Goal: Task Accomplishment & Management: Manage account settings

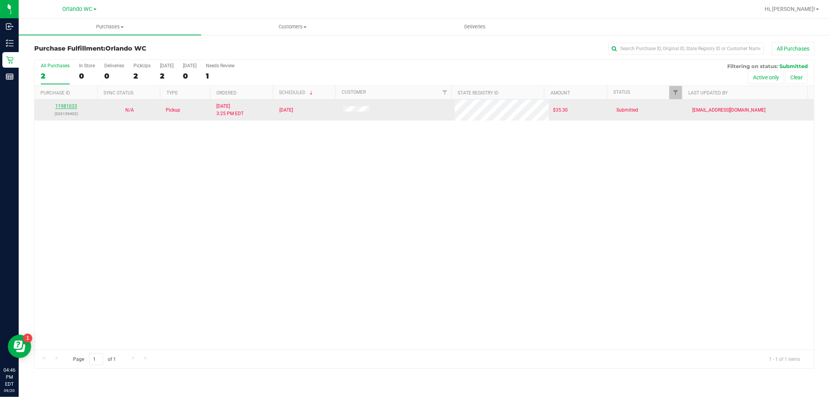
click at [67, 106] on link "11981033" at bounding box center [66, 106] width 22 height 5
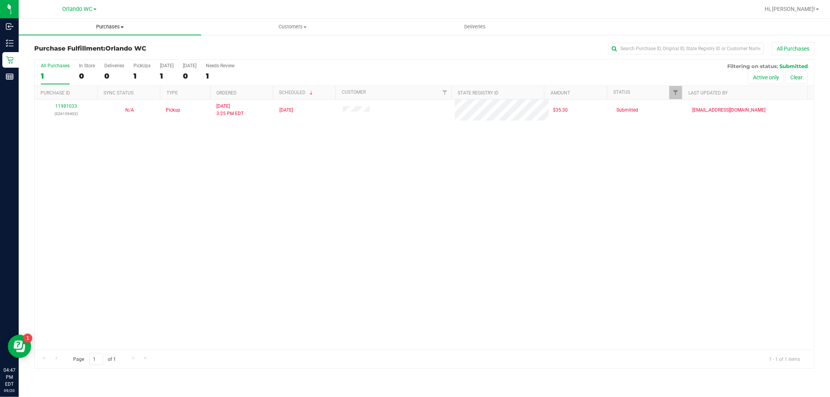
click at [127, 22] on uib-tab-heading "Purchases Summary of purchases Fulfillment All purchases" at bounding box center [110, 27] width 183 height 16
click at [60, 40] on ul "Summary of purchases Fulfillment All purchases" at bounding box center [110, 56] width 183 height 42
click at [65, 47] on span "Summary of purchases" at bounding box center [59, 47] width 80 height 7
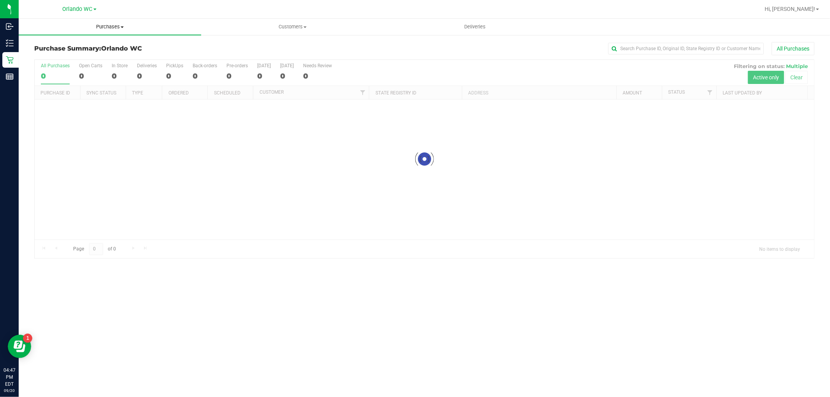
click at [111, 31] on uib-tab-heading "Purchases Summary of purchases Fulfillment All purchases" at bounding box center [110, 27] width 183 height 16
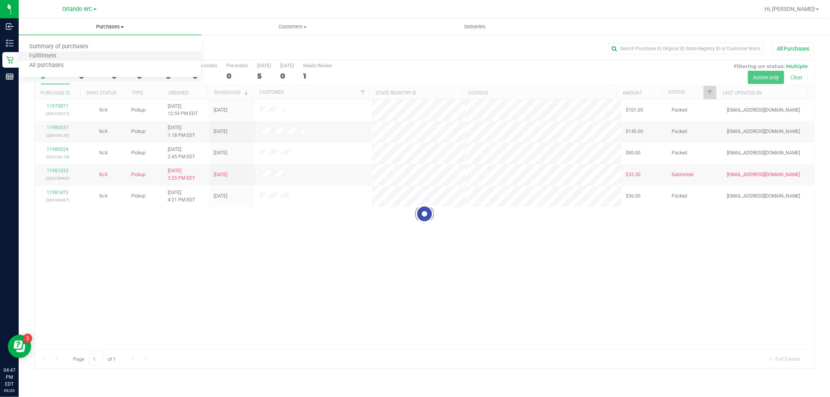
click at [65, 52] on li "Fulfillment" at bounding box center [110, 56] width 183 height 9
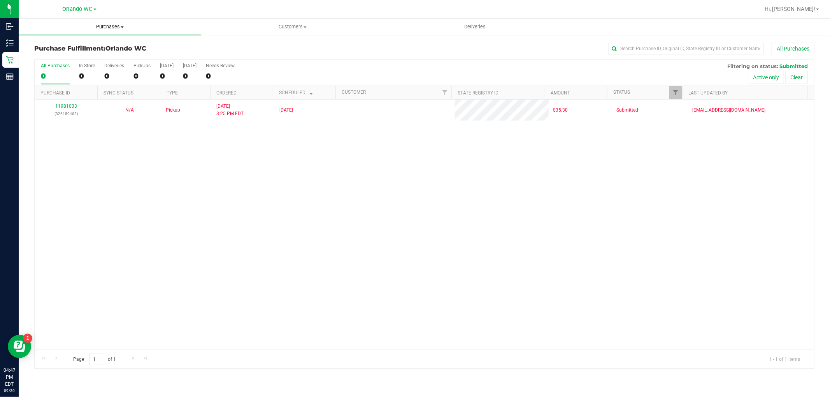
click at [107, 29] on span "Purchases" at bounding box center [110, 26] width 183 height 7
click at [79, 47] on span "Summary of purchases" at bounding box center [59, 47] width 80 height 7
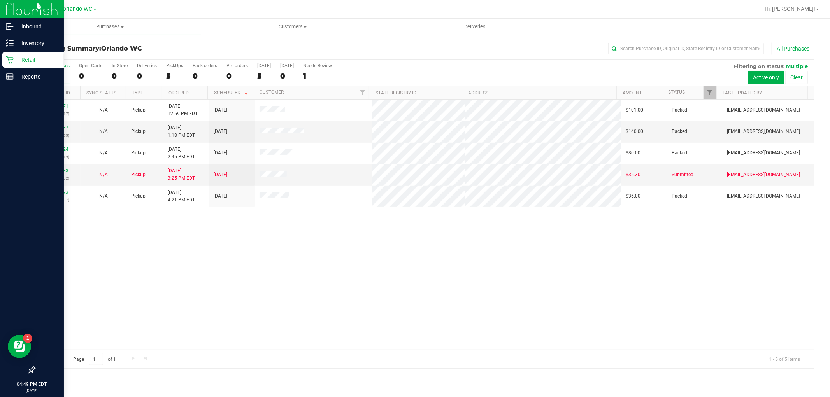
click at [21, 59] on p "Retail" at bounding box center [37, 59] width 47 height 9
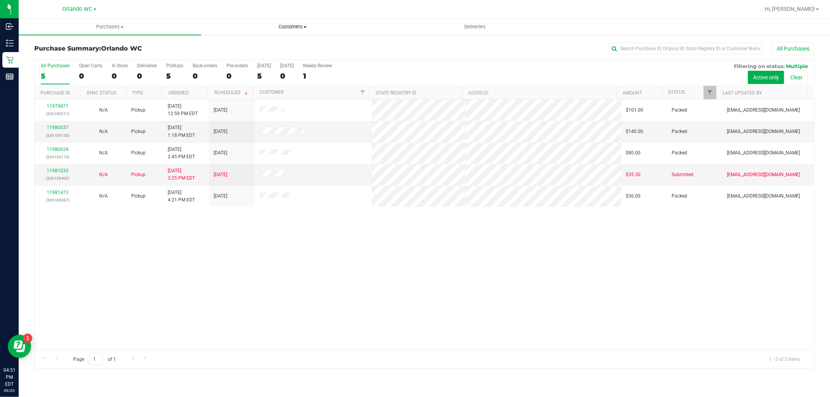
click at [301, 26] on span "Customers" at bounding box center [293, 26] width 182 height 7
click at [236, 49] on span "All customers" at bounding box center [229, 47] width 56 height 7
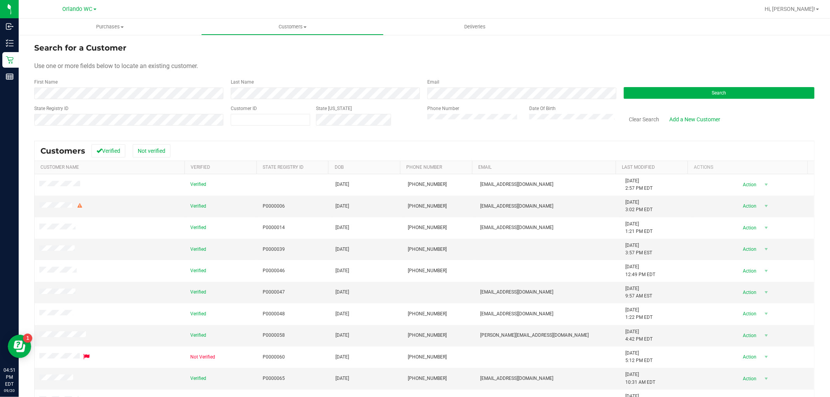
click at [247, 100] on form "Search for a Customer Use one or more fields below to locate an existing custom…" at bounding box center [424, 87] width 780 height 91
click at [726, 86] on div "Search" at bounding box center [716, 89] width 197 height 21
click at [726, 87] on button "Search" at bounding box center [719, 93] width 191 height 12
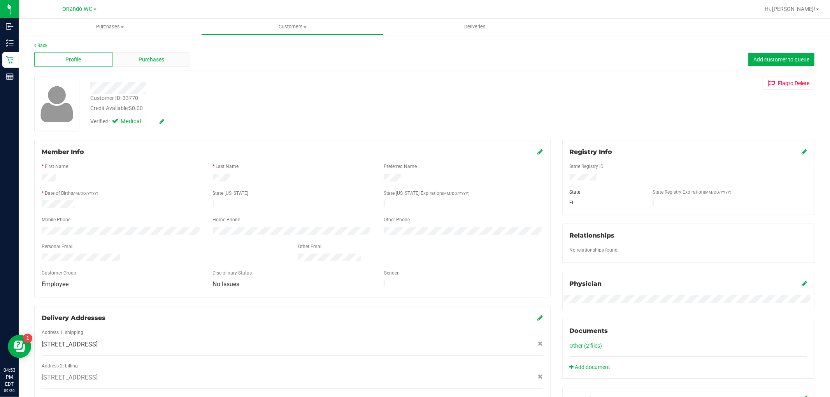
click at [156, 67] on div "Purchases" at bounding box center [151, 59] width 78 height 15
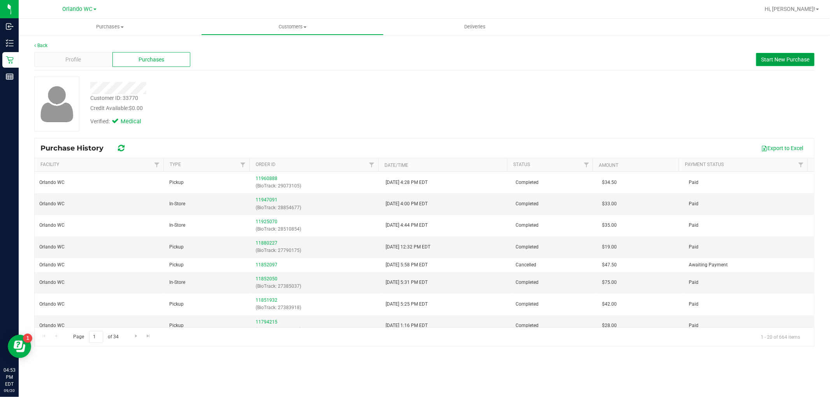
click at [807, 61] on span "Start New Purchase" at bounding box center [785, 59] width 48 height 6
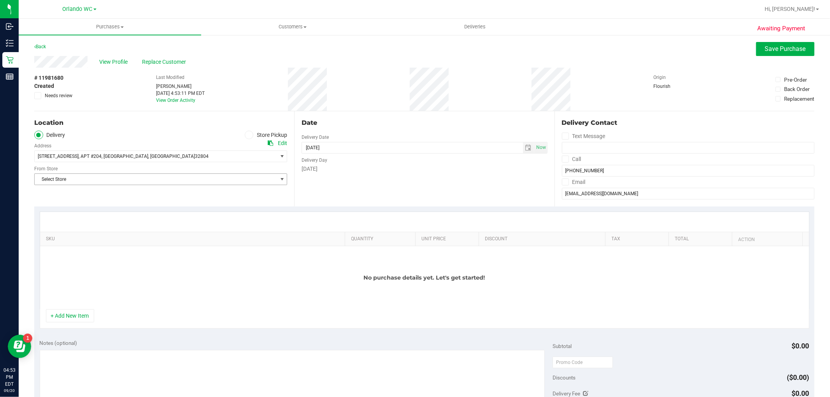
click at [91, 174] on span "Select Store" at bounding box center [156, 179] width 242 height 11
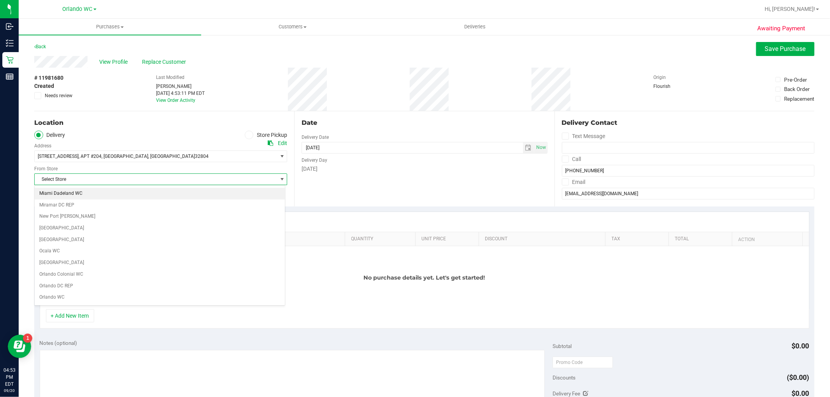
scroll to position [302, 0]
click at [65, 289] on li "Orlando WC" at bounding box center [160, 284] width 250 height 12
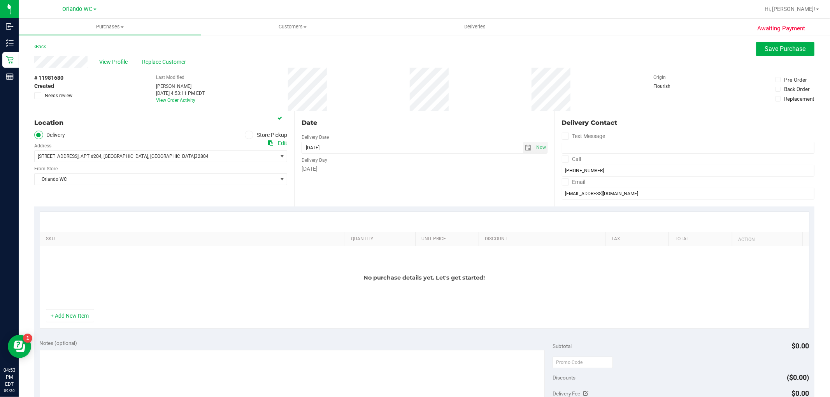
click at [114, 251] on div "No purchase details yet. Let's get started!" at bounding box center [424, 277] width 769 height 63
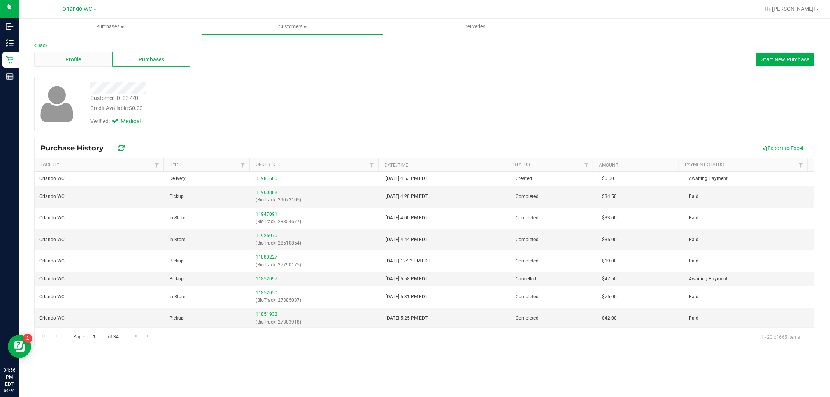
click at [91, 61] on div "Profile" at bounding box center [73, 59] width 78 height 15
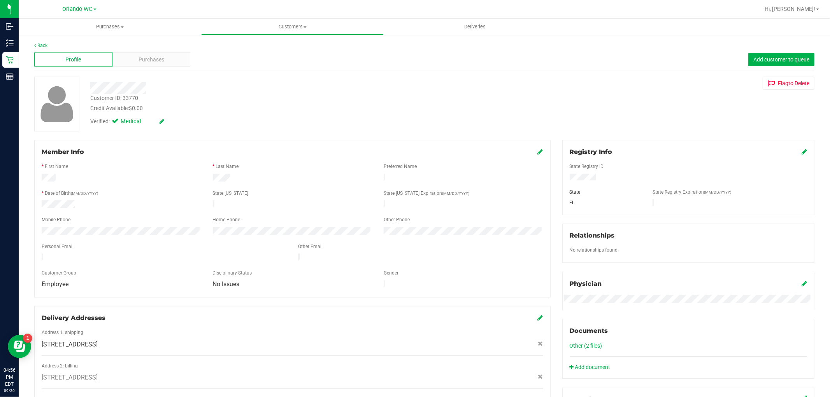
click at [145, 79] on div at bounding box center [282, 86] width 396 height 18
click at [146, 65] on div "Purchases" at bounding box center [151, 59] width 78 height 15
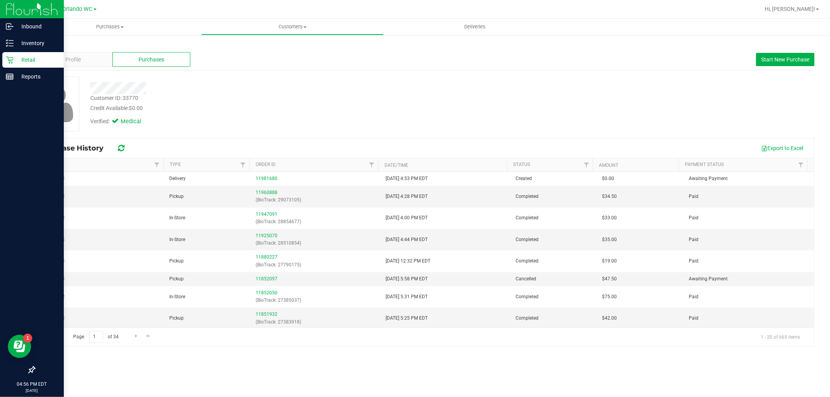
click at [12, 63] on icon at bounding box center [9, 59] width 7 height 7
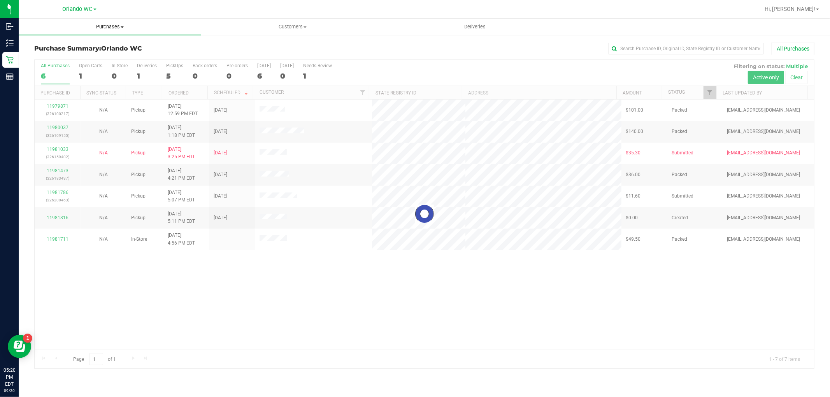
click at [96, 24] on span "Purchases" at bounding box center [110, 26] width 183 height 7
click at [74, 59] on li "Fulfillment" at bounding box center [110, 56] width 183 height 9
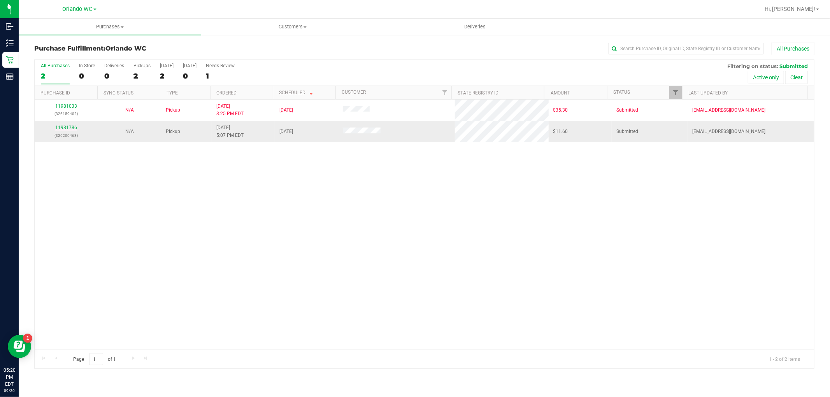
click at [58, 129] on link "11981786" at bounding box center [66, 127] width 22 height 5
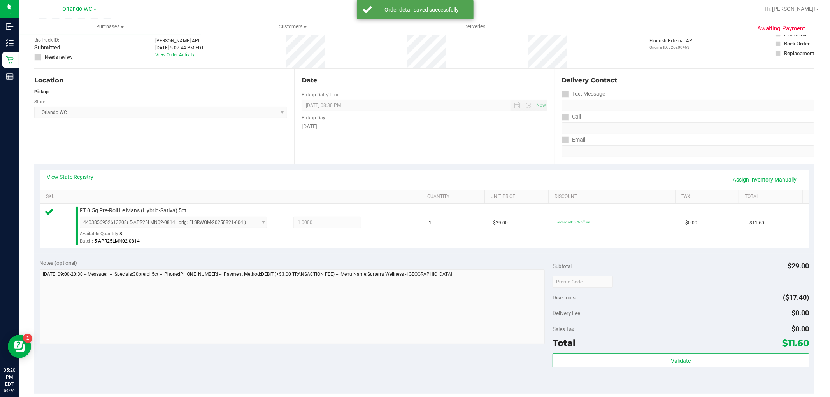
scroll to position [130, 0]
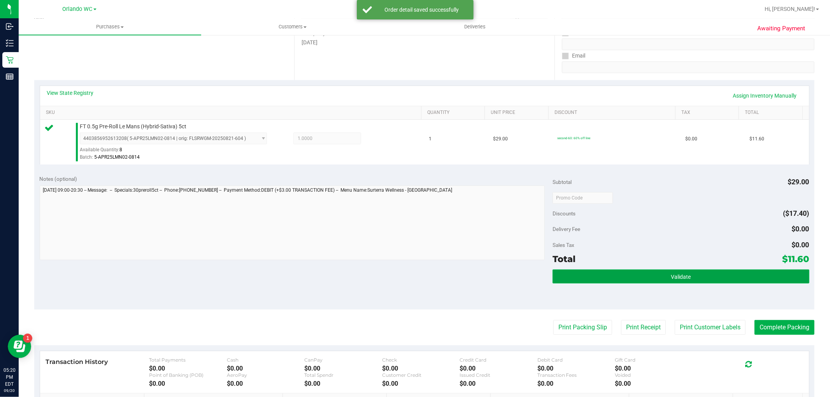
click at [648, 272] on button "Validate" at bounding box center [681, 277] width 256 height 14
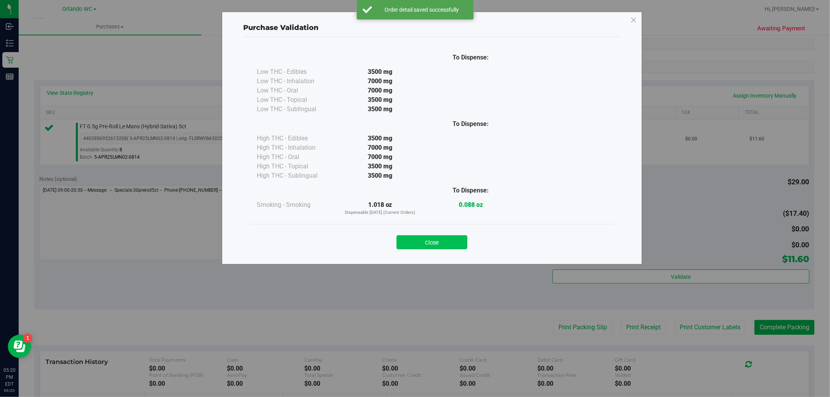
click at [423, 246] on button "Close" at bounding box center [432, 242] width 71 height 14
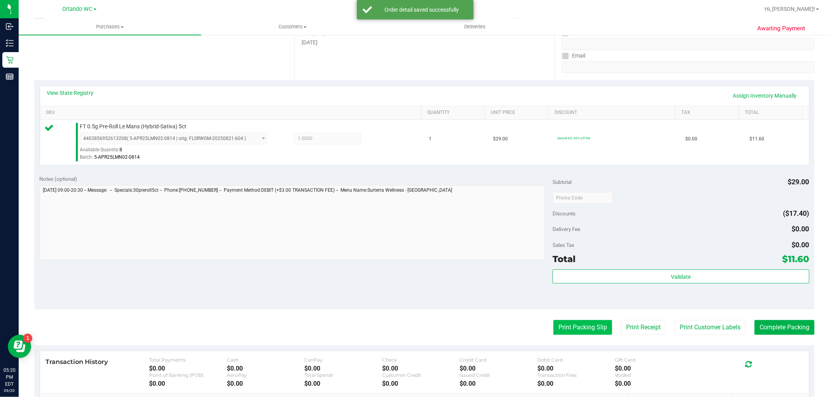
click at [585, 333] on button "Print Packing Slip" at bounding box center [582, 327] width 59 height 15
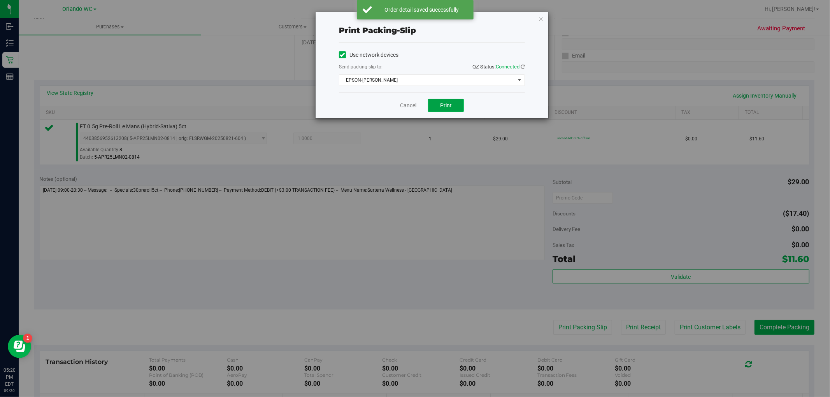
click at [455, 102] on button "Print" at bounding box center [446, 105] width 36 height 13
click at [408, 102] on link "Cancel" at bounding box center [408, 106] width 16 height 8
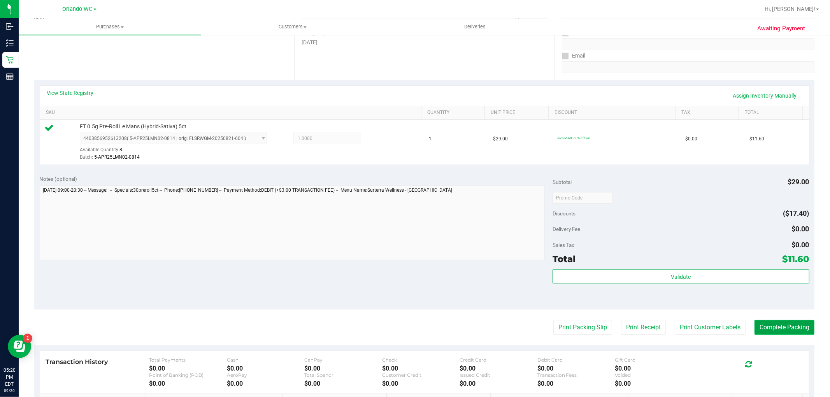
click at [764, 326] on button "Complete Packing" at bounding box center [785, 327] width 60 height 15
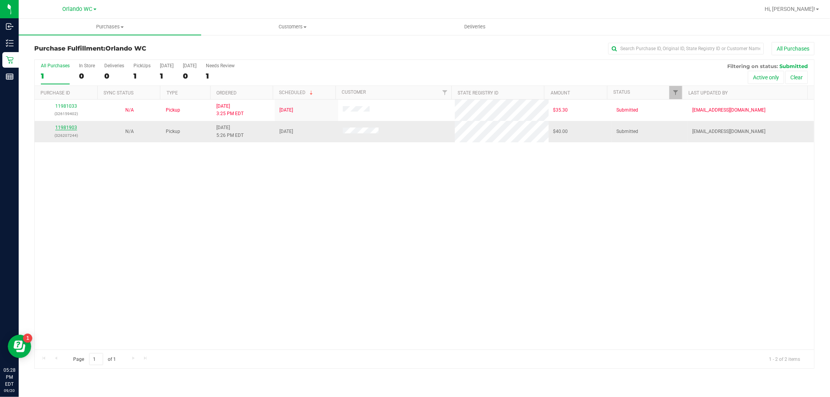
click at [72, 128] on link "11981903" at bounding box center [66, 127] width 22 height 5
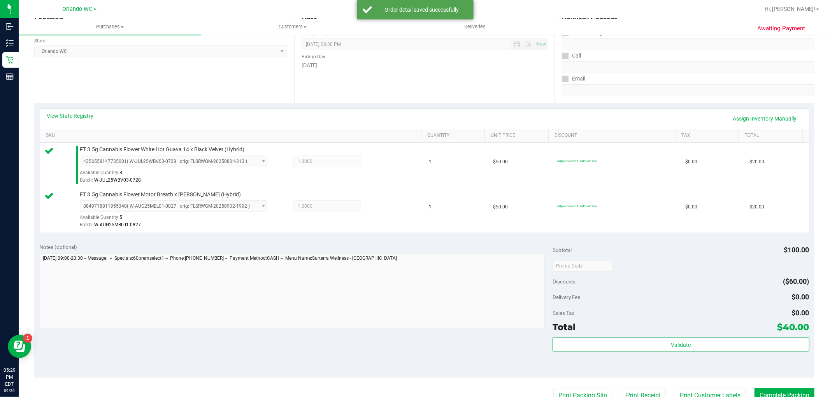
scroll to position [173, 0]
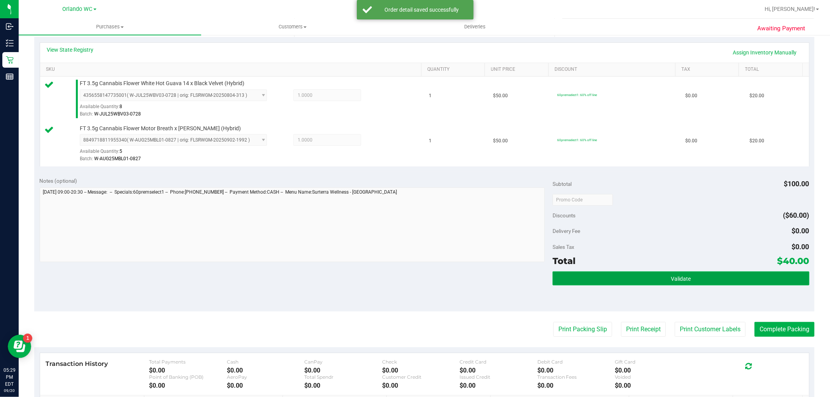
click at [683, 273] on button "Validate" at bounding box center [681, 279] width 256 height 14
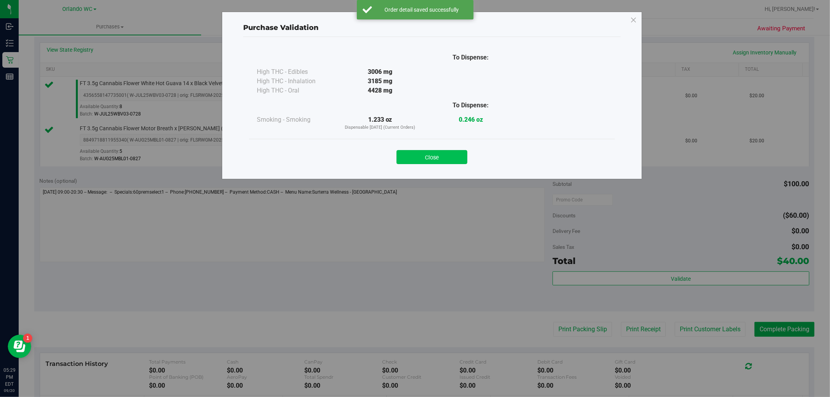
click at [430, 160] on button "Close" at bounding box center [432, 157] width 71 height 14
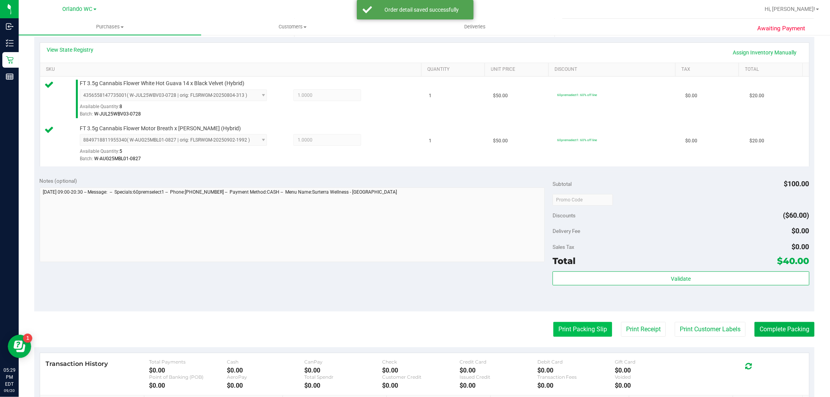
click at [562, 324] on button "Print Packing Slip" at bounding box center [582, 329] width 59 height 15
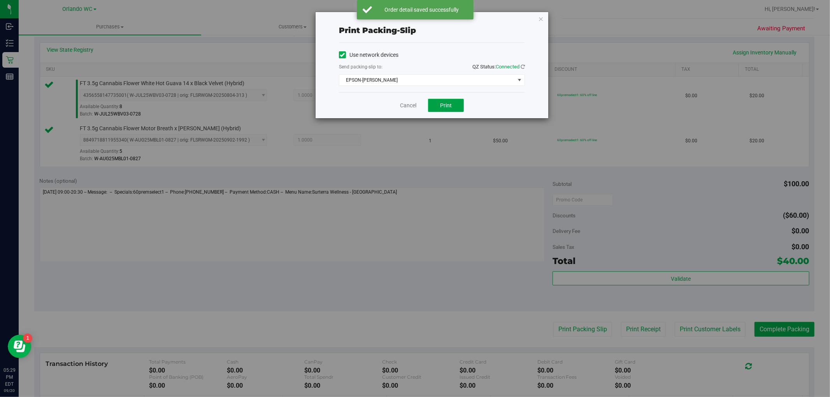
click at [430, 107] on button "Print" at bounding box center [446, 105] width 36 height 13
click at [538, 16] on icon "button" at bounding box center [540, 18] width 5 height 9
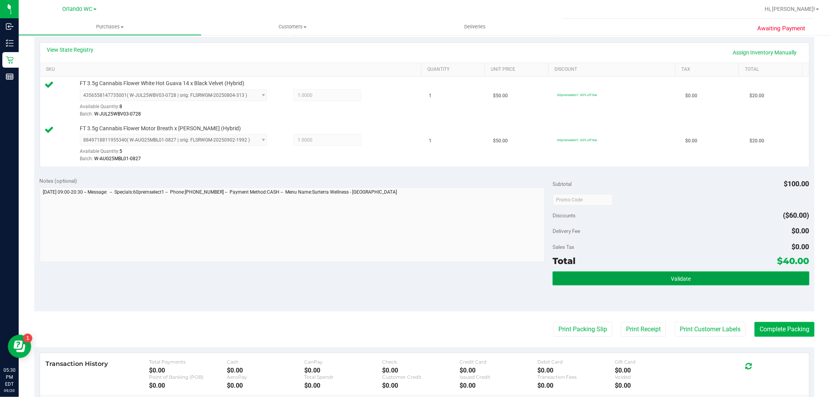
click at [732, 275] on button "Validate" at bounding box center [681, 279] width 256 height 14
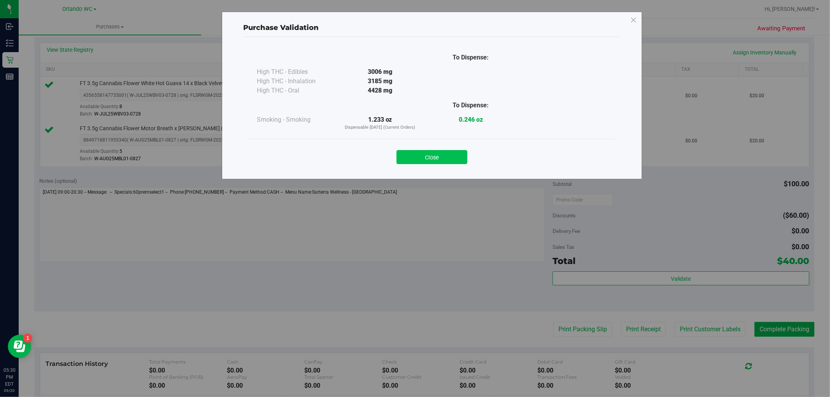
click at [437, 157] on button "Close" at bounding box center [432, 157] width 71 height 14
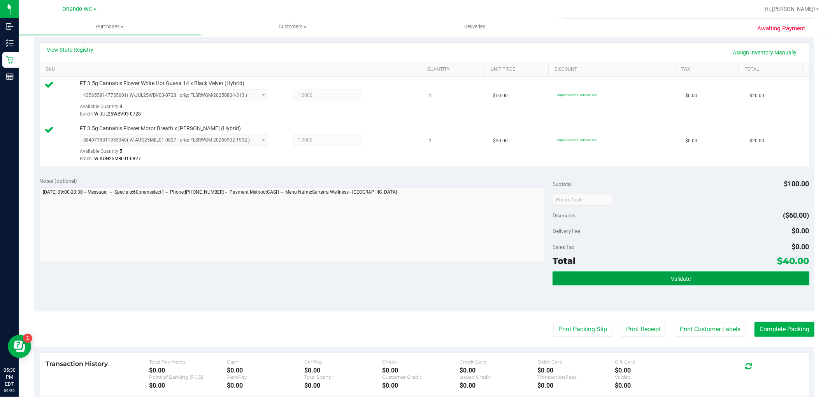
click at [781, 285] on button "Validate" at bounding box center [681, 279] width 256 height 14
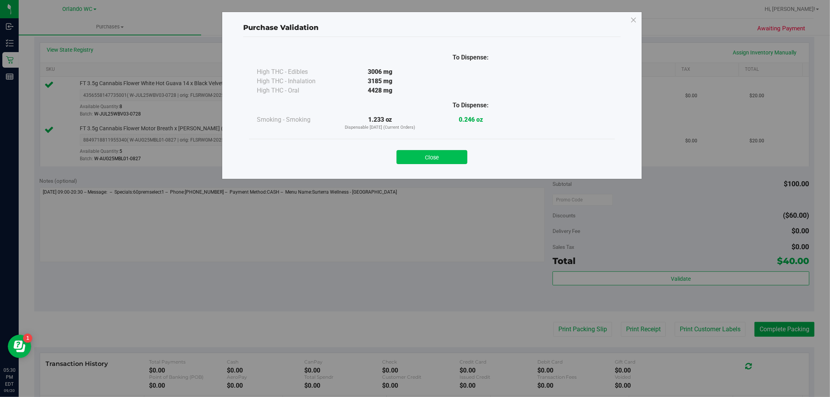
click at [449, 156] on button "Close" at bounding box center [432, 157] width 71 height 14
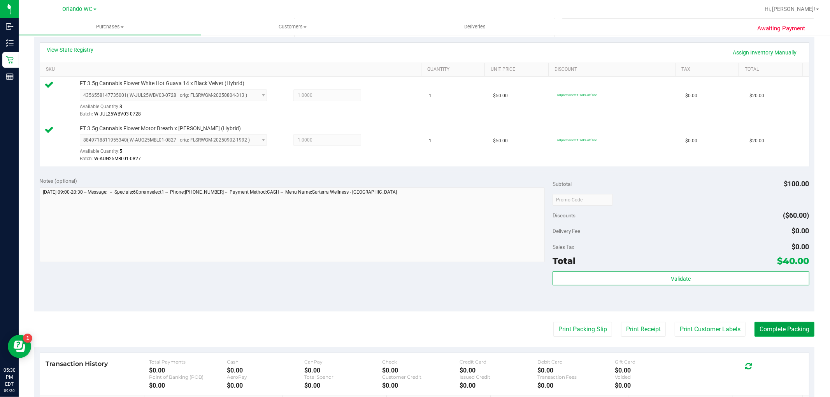
click at [764, 333] on button "Complete Packing" at bounding box center [785, 329] width 60 height 15
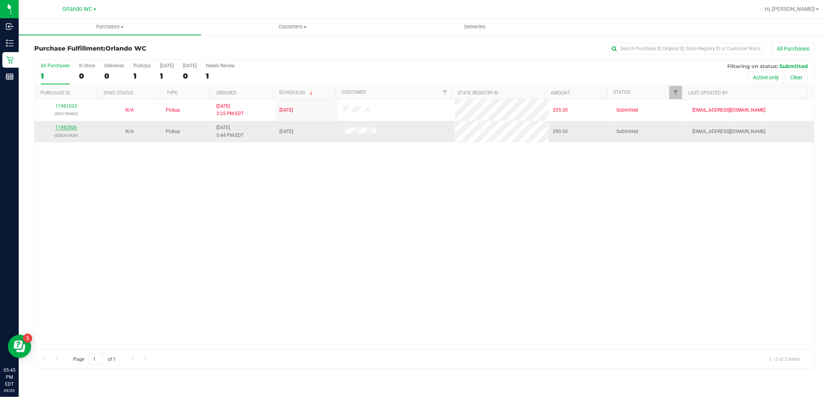
click at [68, 129] on link "11982006" at bounding box center [66, 127] width 22 height 5
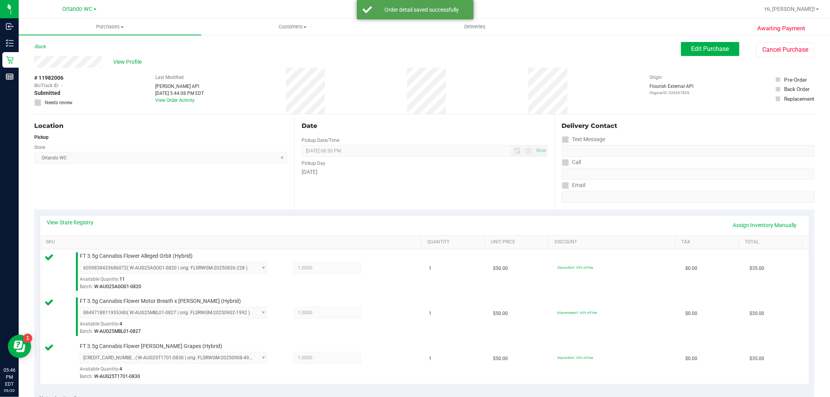
scroll to position [259, 0]
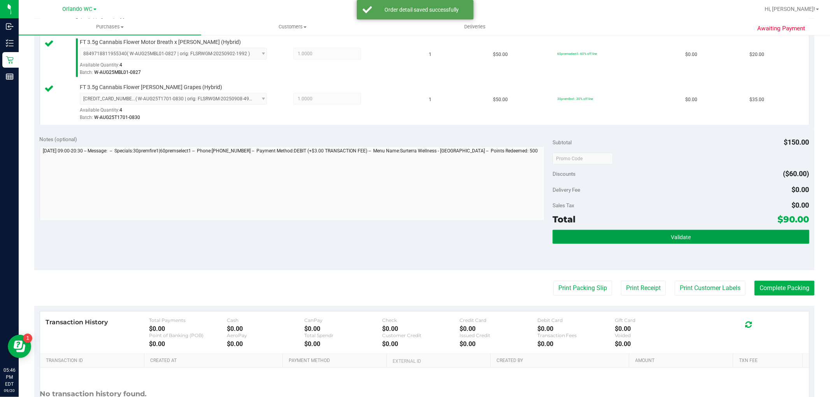
click at [660, 231] on button "Validate" at bounding box center [681, 237] width 256 height 14
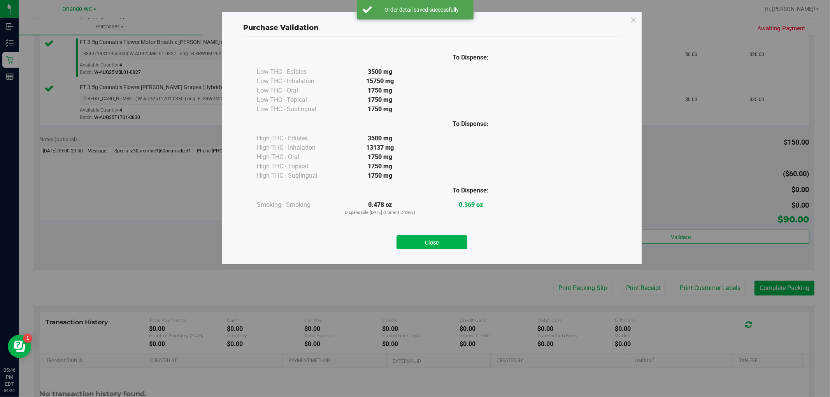
click at [418, 250] on div "Close" at bounding box center [432, 240] width 366 height 32
click at [426, 243] on button "Close" at bounding box center [432, 242] width 71 height 14
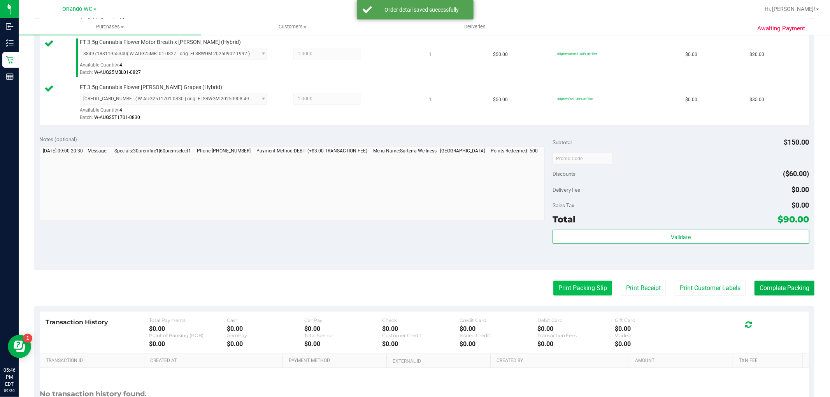
click at [589, 292] on button "Print Packing Slip" at bounding box center [582, 288] width 59 height 15
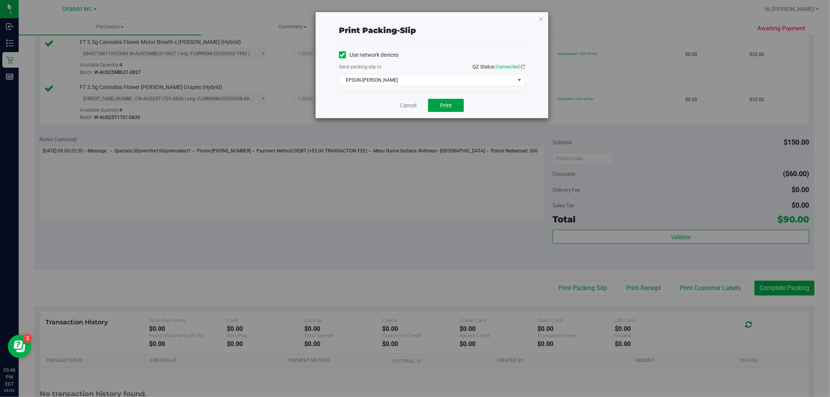
click at [456, 110] on button "Print" at bounding box center [446, 105] width 36 height 13
click at [542, 14] on icon "button" at bounding box center [540, 18] width 5 height 9
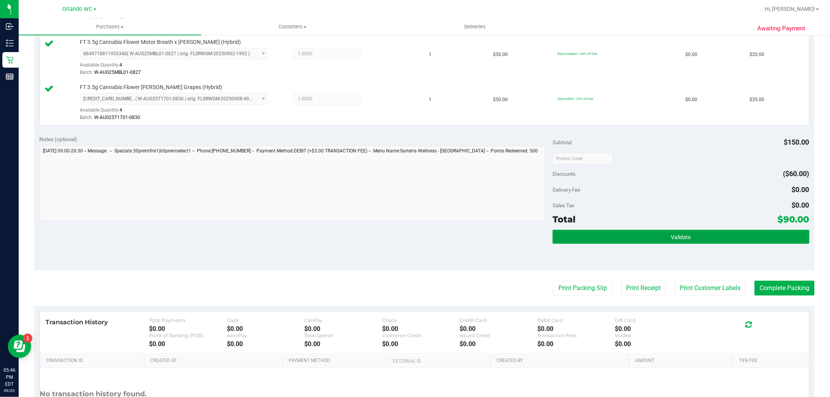
click at [602, 236] on button "Validate" at bounding box center [681, 237] width 256 height 14
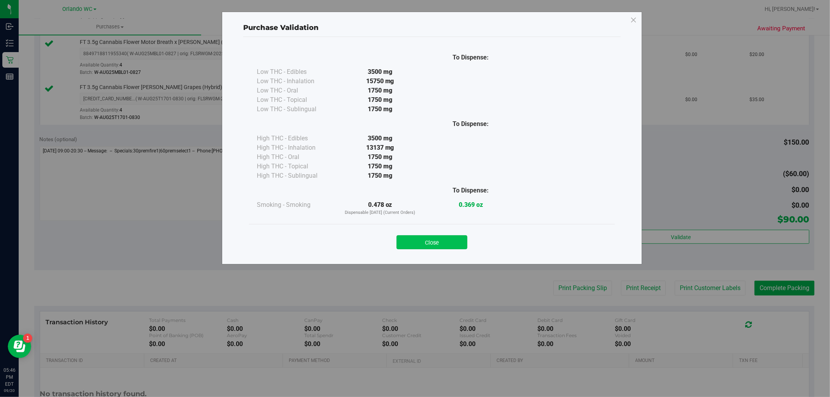
click at [441, 242] on button "Close" at bounding box center [432, 242] width 71 height 14
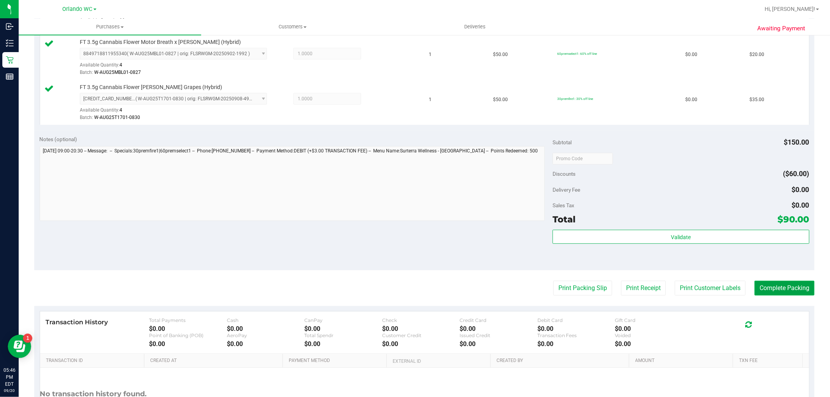
click at [755, 288] on button "Complete Packing" at bounding box center [785, 288] width 60 height 15
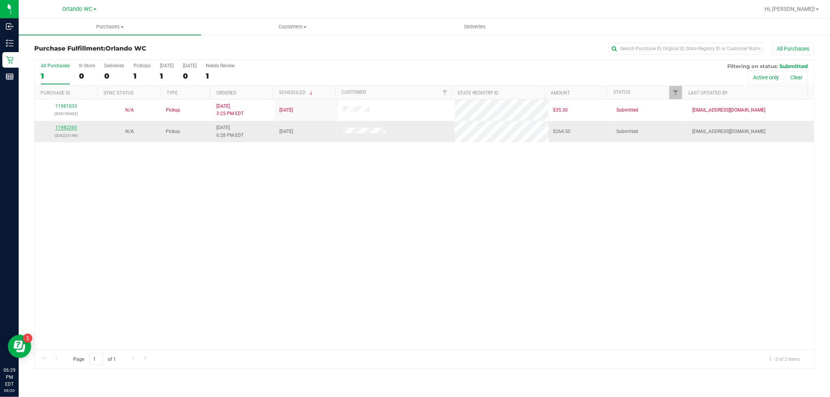
click at [67, 130] on link "11982265" at bounding box center [66, 127] width 22 height 5
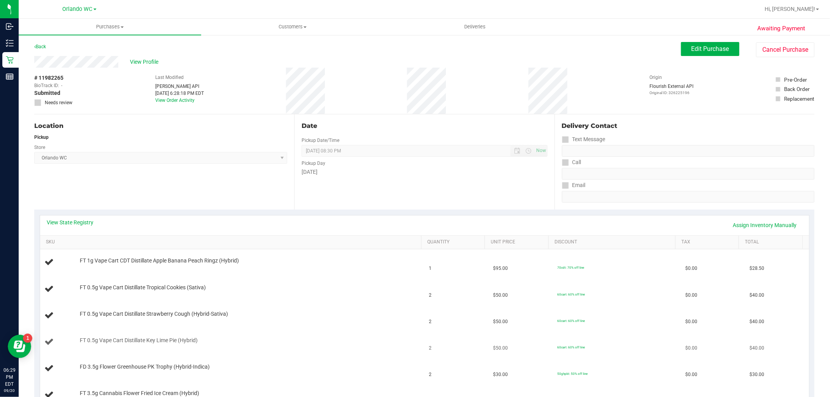
scroll to position [130, 0]
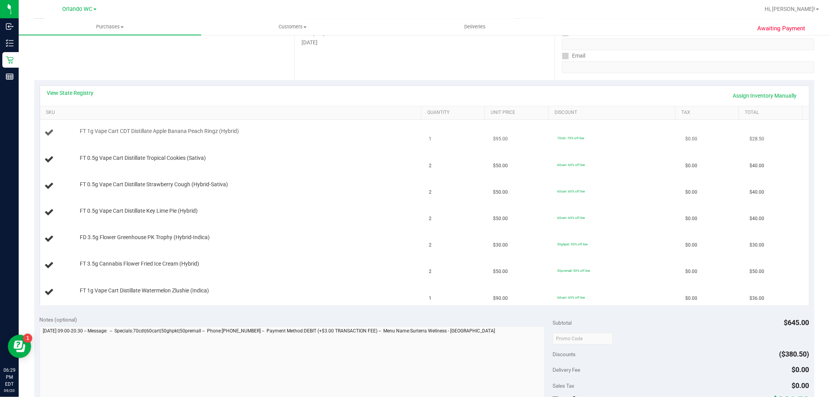
click at [211, 140] on td "FT 1g Vape Cart CDT Distillate Apple Banana Peach Ringz (Hybrid)" at bounding box center [232, 133] width 384 height 26
click at [83, 99] on div "View State Registry Assign Inventory Manually" at bounding box center [424, 95] width 755 height 13
click at [90, 91] on link "View State Registry" at bounding box center [70, 93] width 47 height 8
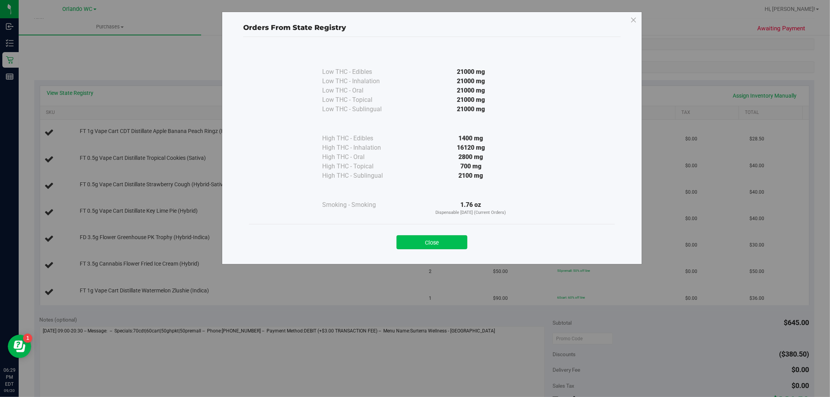
click at [444, 242] on button "Close" at bounding box center [432, 242] width 71 height 14
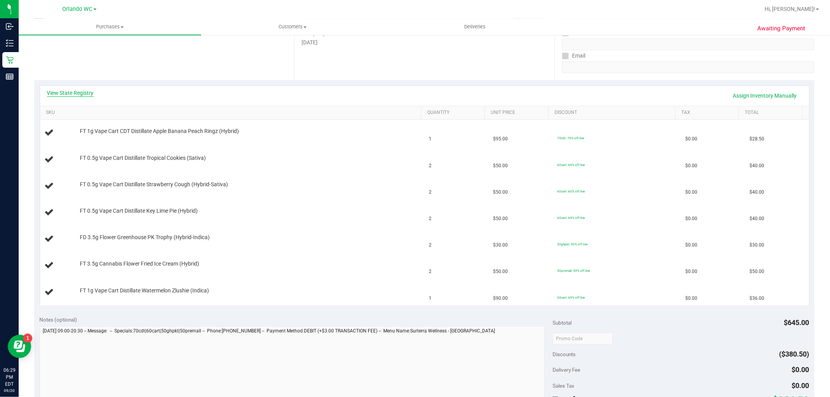
click at [80, 94] on link "View State Registry" at bounding box center [70, 93] width 47 height 8
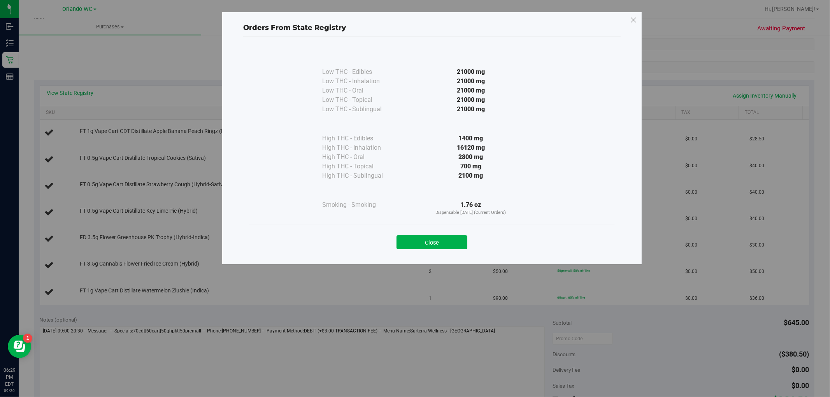
click at [442, 256] on div "Low THC - Edibles 21000 mg Low THC - Inhalation" at bounding box center [431, 147] width 377 height 220
click at [422, 248] on button "Close" at bounding box center [432, 242] width 71 height 14
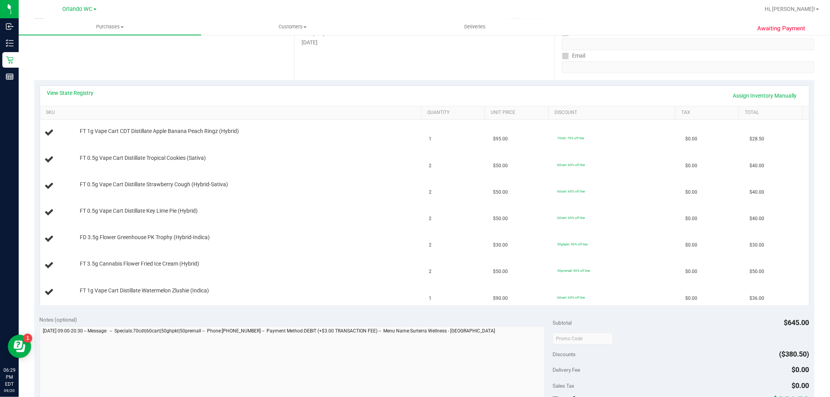
click at [45, 115] on th "SKU" at bounding box center [230, 113] width 381 height 14
click at [49, 114] on link "SKU" at bounding box center [232, 113] width 372 height 6
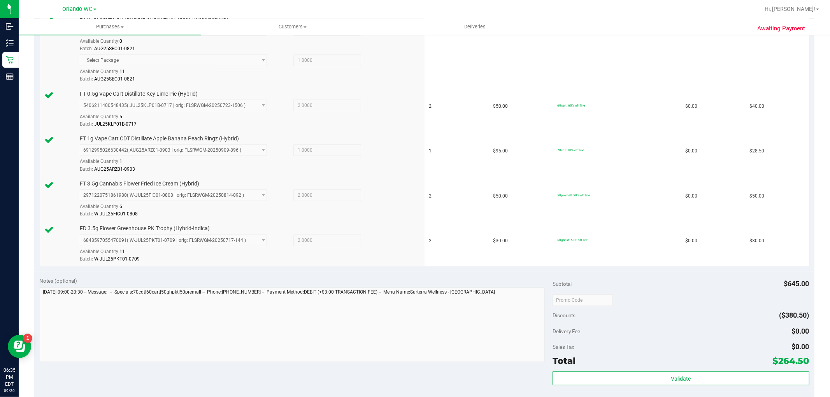
scroll to position [432, 0]
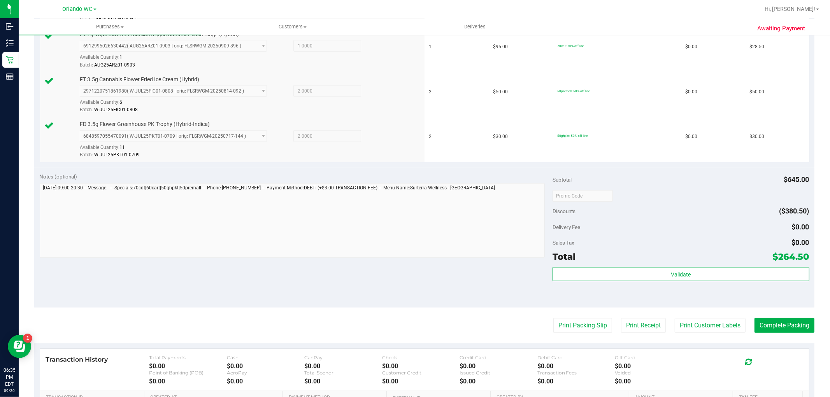
click at [634, 283] on div "Validate" at bounding box center [681, 284] width 256 height 35
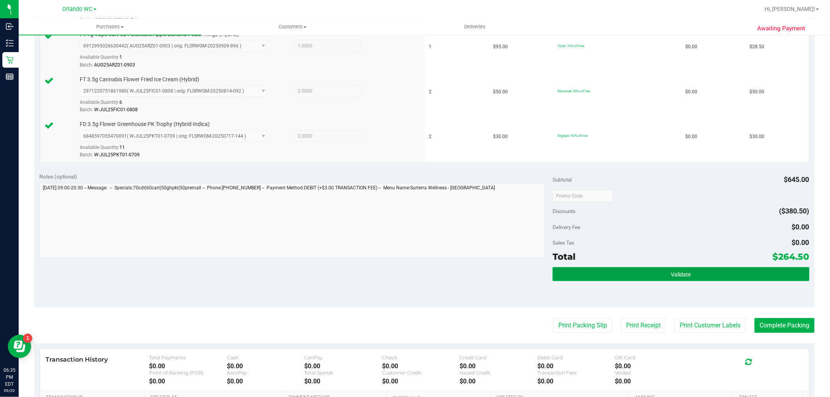
click at [636, 279] on button "Validate" at bounding box center [681, 274] width 256 height 14
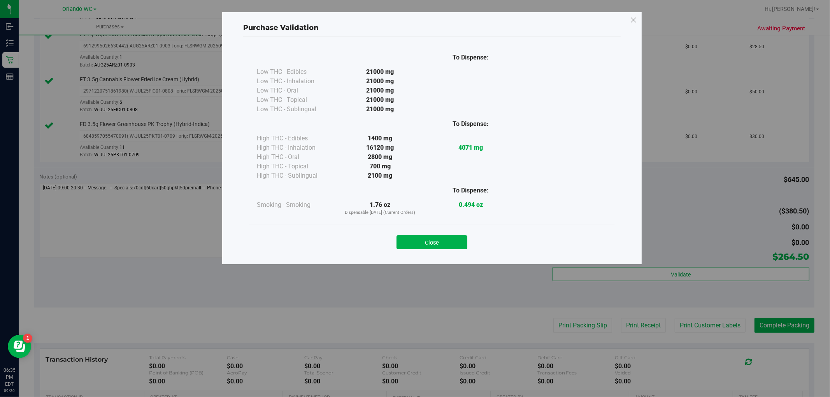
drag, startPoint x: 429, startPoint y: 238, endPoint x: 573, endPoint y: 292, distance: 153.8
click at [430, 238] on button "Close" at bounding box center [432, 242] width 71 height 14
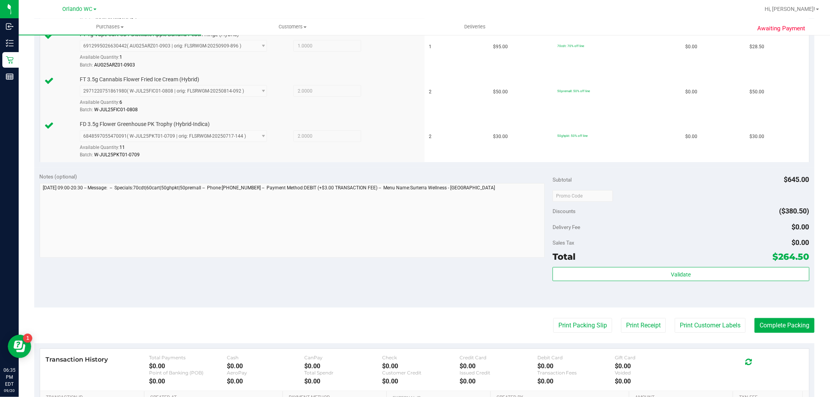
click at [565, 308] on div "Notes (optional) Subtotal $645.00 Discounts ($380.50) Delivery Fee $0.00 Sales …" at bounding box center [424, 238] width 780 height 140
click at [568, 327] on button "Print Packing Slip" at bounding box center [582, 325] width 59 height 15
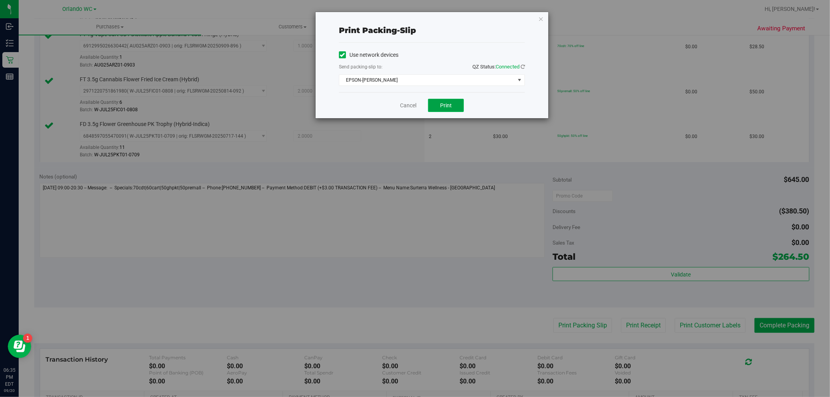
click at [431, 106] on button "Print" at bounding box center [446, 105] width 36 height 13
click at [544, 21] on div "Print packing-slip Use network devices Send packing-slip to: QZ Status: Connect…" at bounding box center [432, 65] width 233 height 106
click at [543, 21] on icon "button" at bounding box center [540, 18] width 5 height 9
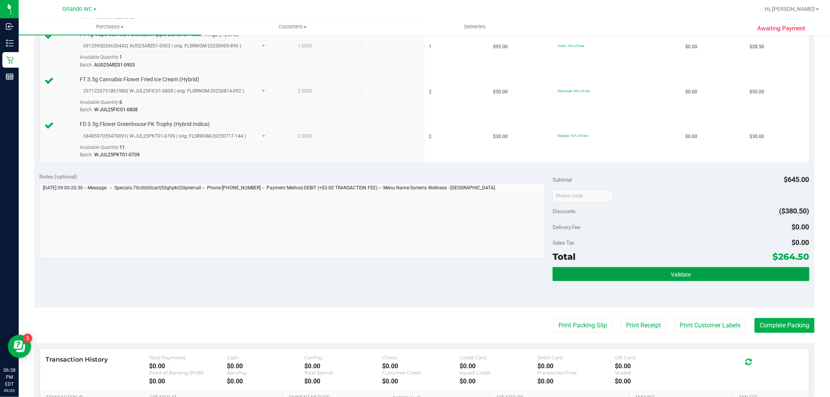
click at [623, 277] on button "Validate" at bounding box center [681, 274] width 256 height 14
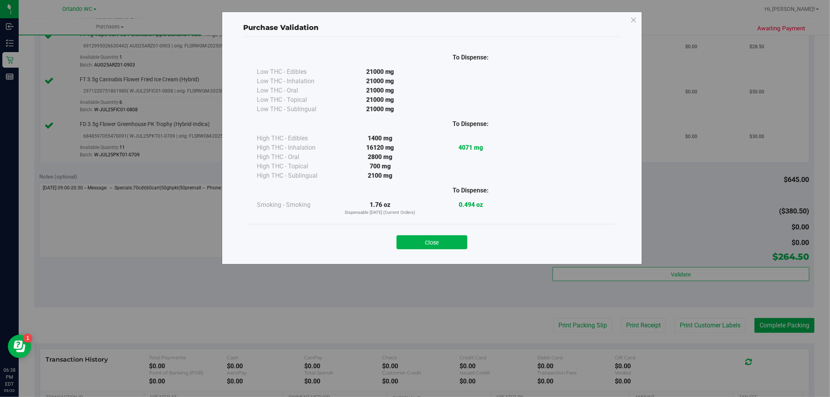
click at [452, 239] on button "Close" at bounding box center [432, 242] width 71 height 14
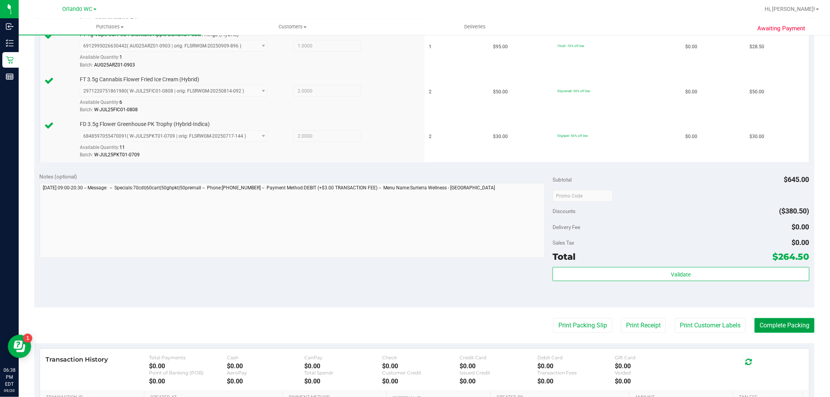
click at [755, 324] on button "Complete Packing" at bounding box center [785, 325] width 60 height 15
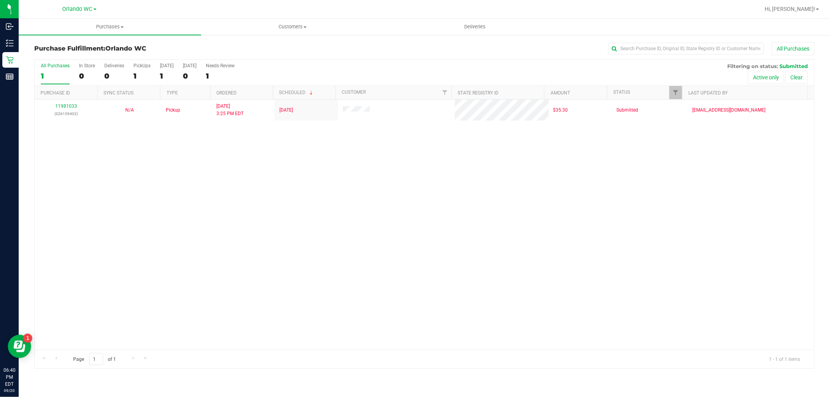
click at [281, 191] on div "11981033 (326159402) N/A Pickup 9/20/2025 3:25 PM EDT 9/20/2025 $35.30 Submitte…" at bounding box center [424, 225] width 779 height 250
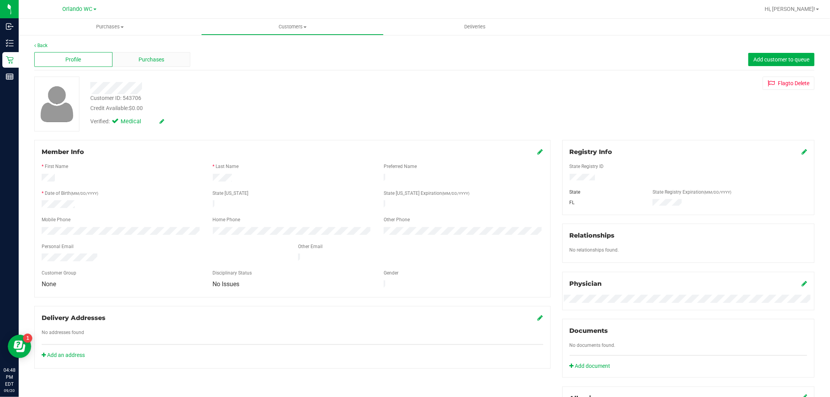
click at [136, 52] on div "Purchases" at bounding box center [151, 59] width 78 height 15
click at [126, 51] on div "Profile Purchases Add customer to queue" at bounding box center [424, 59] width 780 height 21
click at [135, 53] on div "Purchases" at bounding box center [151, 59] width 78 height 15
click at [145, 59] on span "Purchases" at bounding box center [152, 60] width 26 height 8
click at [140, 50] on div "Profile Purchases Add customer to queue" at bounding box center [424, 59] width 780 height 21
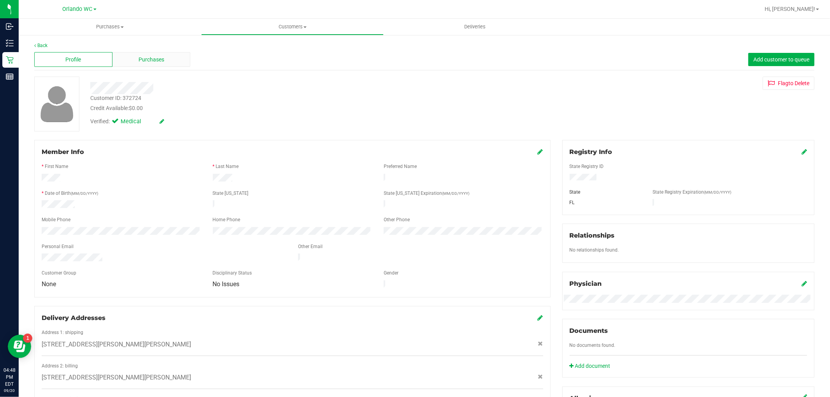
click at [146, 60] on span "Purchases" at bounding box center [152, 60] width 26 height 8
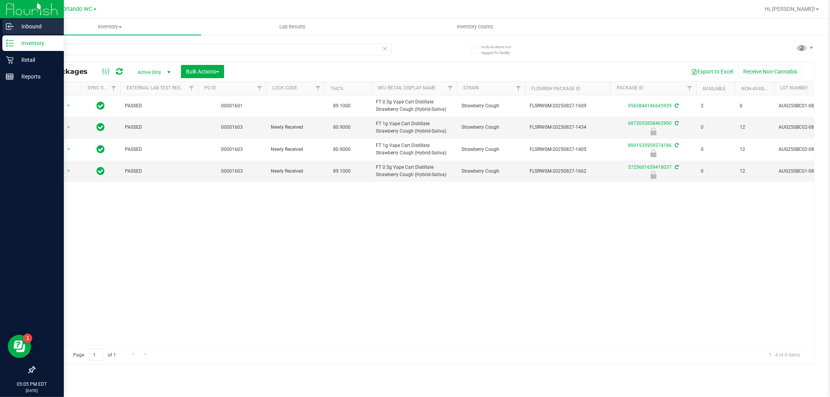
click at [9, 29] on icon at bounding box center [10, 27] width 8 height 8
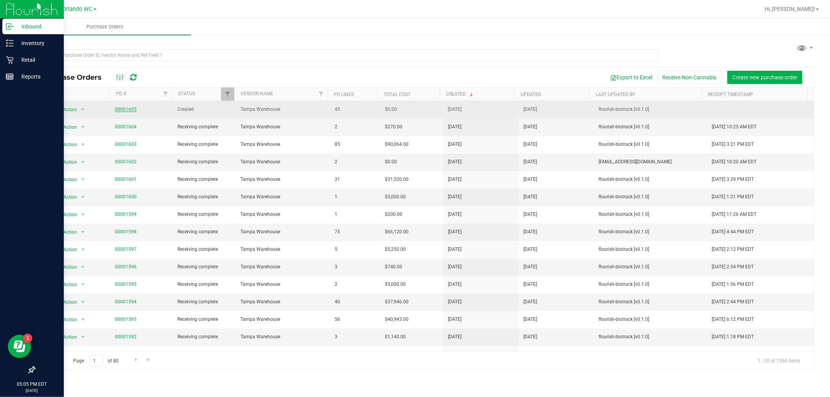
click at [123, 109] on link "00001605" at bounding box center [126, 109] width 22 height 5
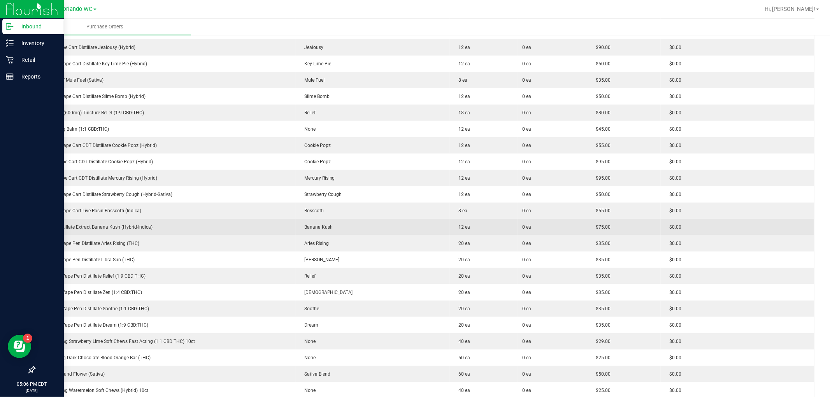
scroll to position [432, 0]
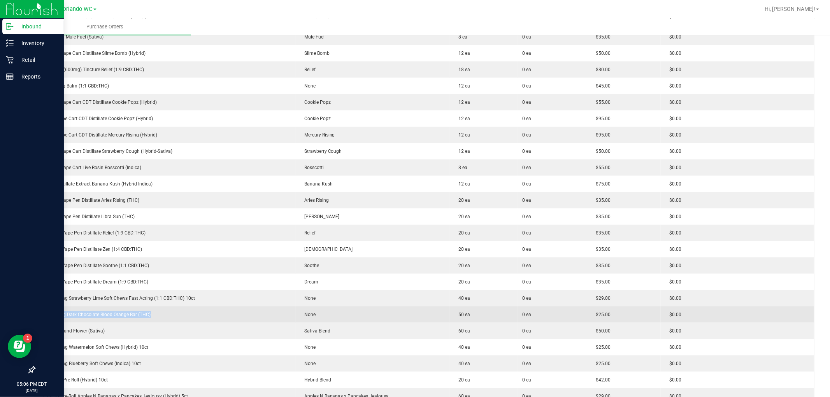
drag, startPoint x: 149, startPoint y: 315, endPoint x: 36, endPoint y: 317, distance: 112.5
click at [36, 317] on td "HT 100mg Dark Chocolate Blood Orange Bar (THC)" at bounding box center [165, 315] width 261 height 16
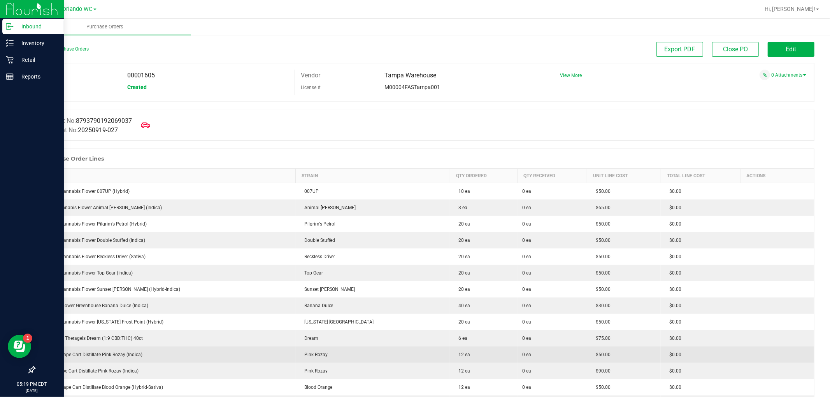
scroll to position [86, 0]
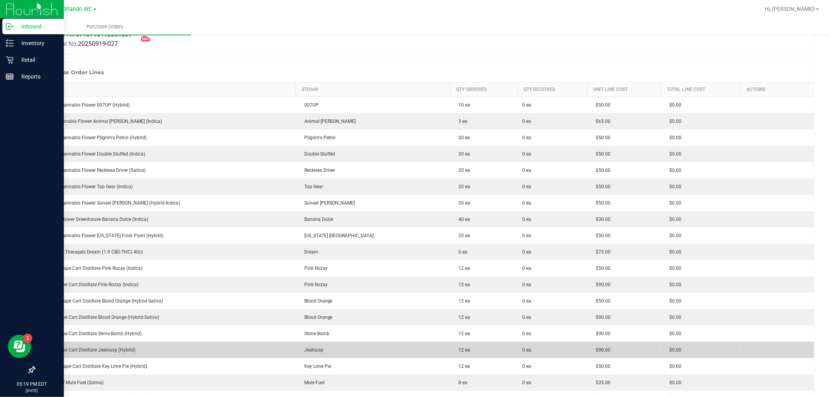
drag, startPoint x: 184, startPoint y: 361, endPoint x: 163, endPoint y: 344, distance: 27.7
click at [163, 344] on td "FT 1g Vape Cart Distillate Jealousy (Hybrid)" at bounding box center [165, 350] width 261 height 16
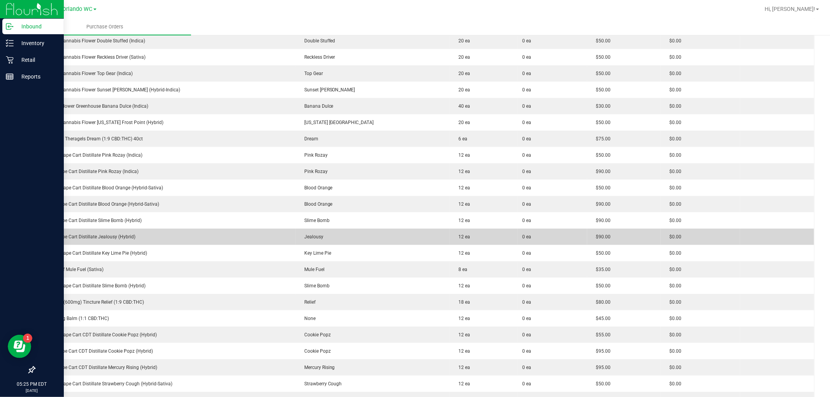
scroll to position [216, 0]
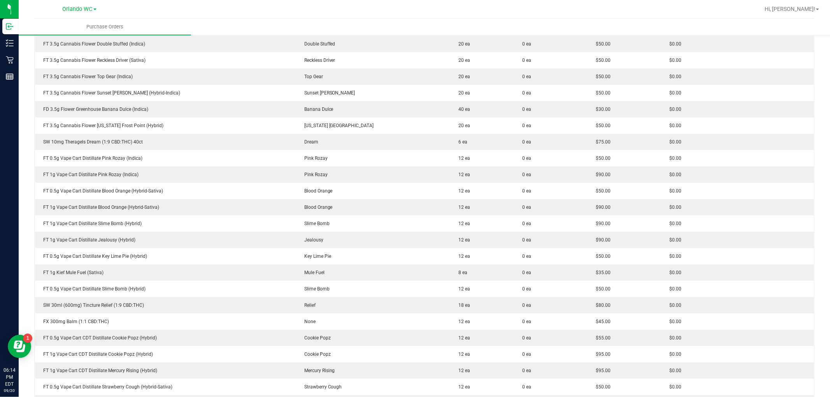
scroll to position [43, 0]
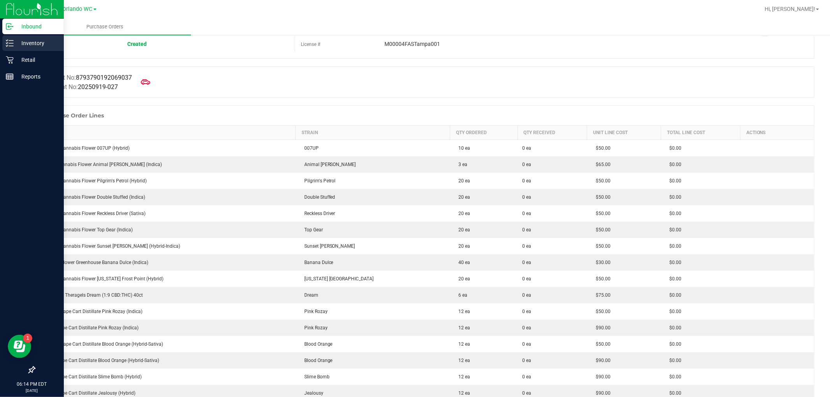
click at [32, 47] on p "Inventory" at bounding box center [37, 43] width 47 height 9
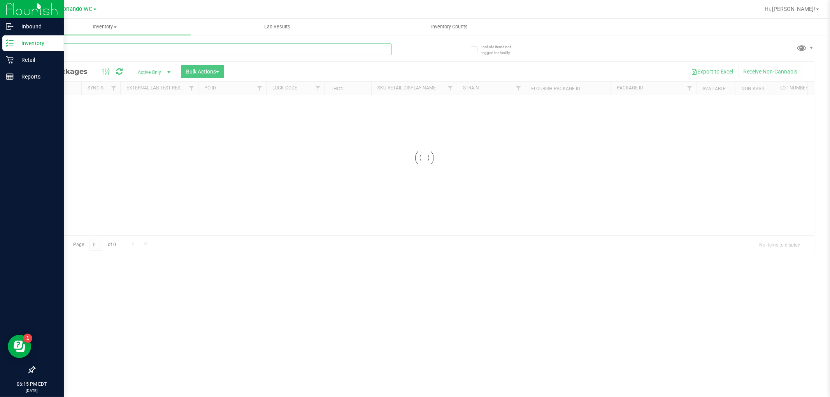
click at [97, 47] on input "text" at bounding box center [212, 50] width 357 height 12
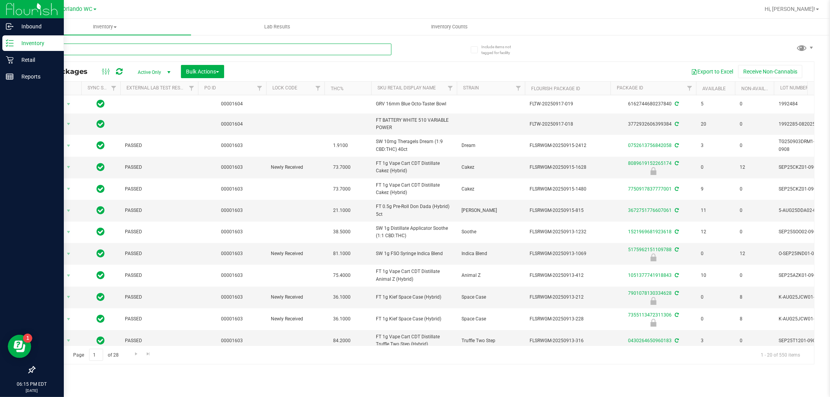
type input "arz"
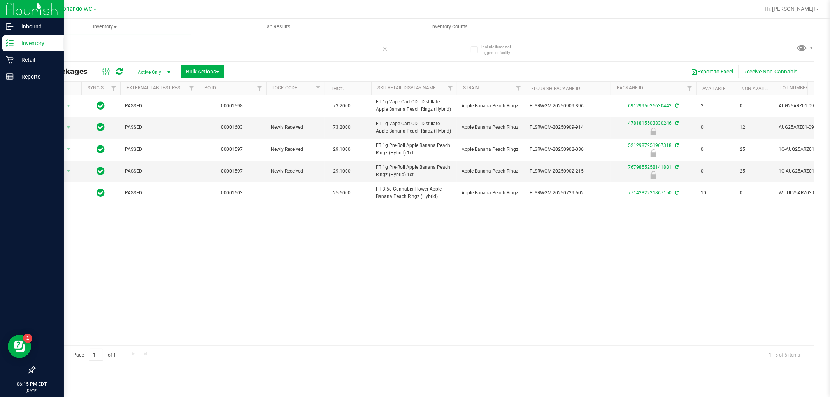
click at [384, 253] on div "Action Action Create package Edit attributes Global inventory Locate package Lo…" at bounding box center [424, 220] width 779 height 250
drag, startPoint x: 61, startPoint y: 46, endPoint x: 0, endPoint y: 41, distance: 60.9
click at [0, 41] on div "Inbound Inventory Retail Reports 06:16 PM EDT 09/20/2025 09/20 Orlando WC Hi, L…" at bounding box center [415, 198] width 830 height 397
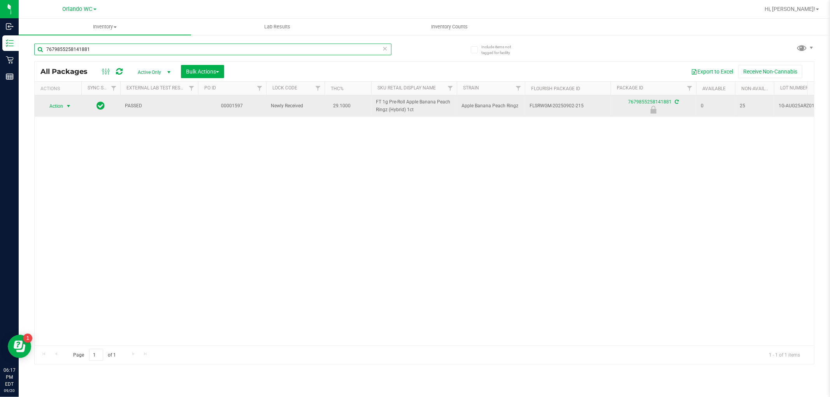
type input "7679855258141881"
click at [62, 109] on span "Action" at bounding box center [52, 106] width 21 height 11
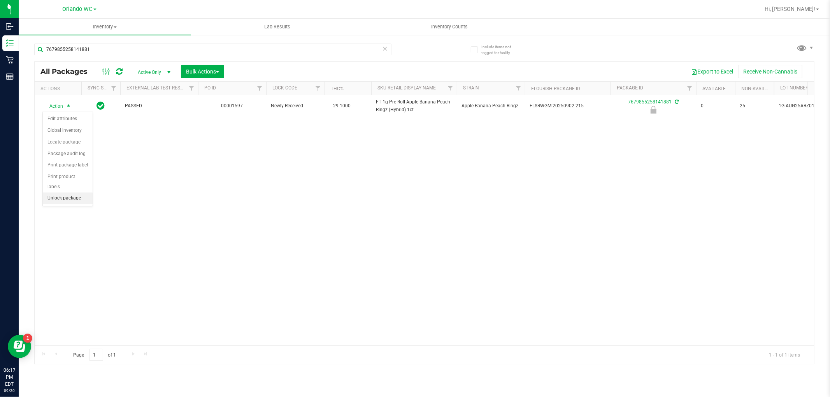
click at [53, 198] on li "Unlock package" at bounding box center [68, 199] width 50 height 12
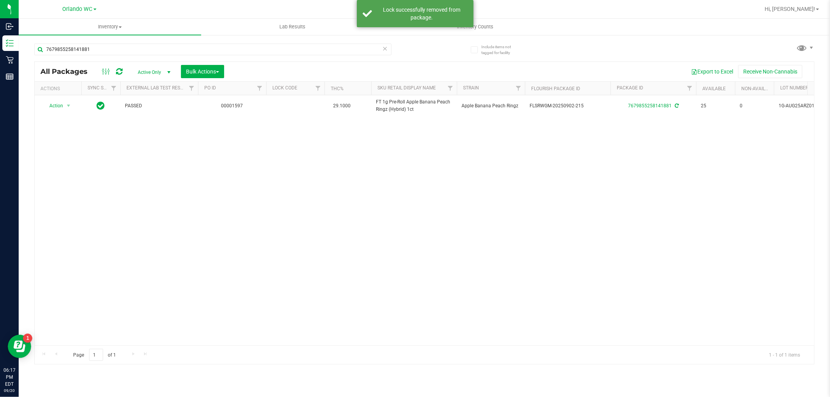
click at [53, 198] on div "Action Action Create package Edit attributes Global inventory Locate package Lo…" at bounding box center [424, 220] width 779 height 250
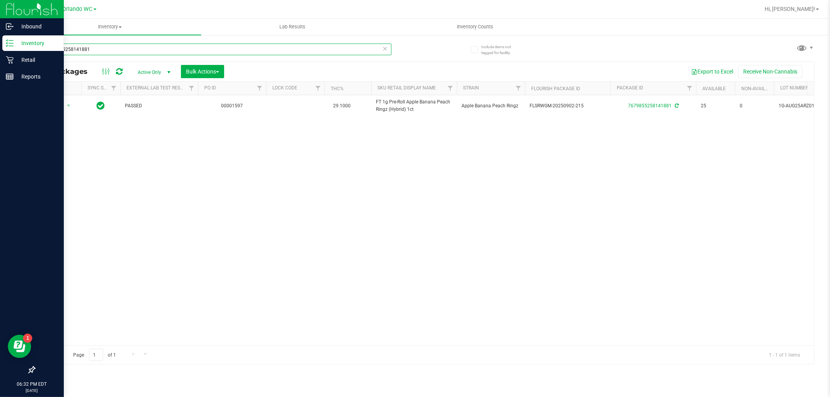
drag, startPoint x: 114, startPoint y: 47, endPoint x: 0, endPoint y: 38, distance: 114.4
click at [0, 38] on div "Inbound Inventory Retail Reports 06:32 PM EDT 09/20/2025 09/20 Orlando WC Hi, L…" at bounding box center [415, 198] width 830 height 397
type input "sbc"
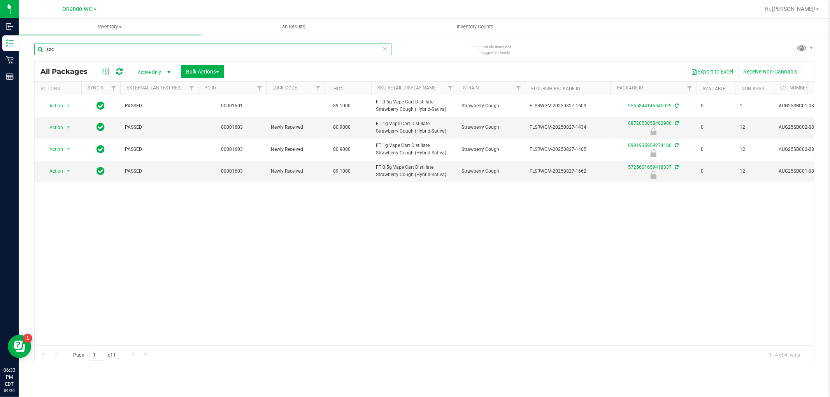
click at [50, 52] on input "sbc" at bounding box center [212, 50] width 357 height 12
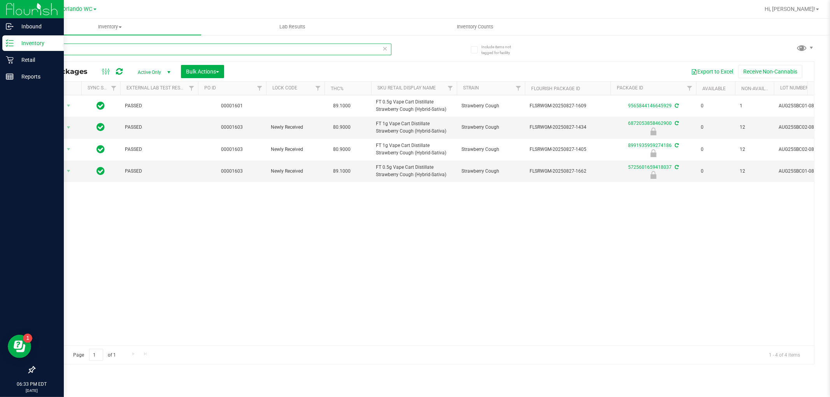
drag, startPoint x: 59, startPoint y: 50, endPoint x: 13, endPoint y: 13, distance: 58.6
click at [0, 26] on div "Inbound Inventory Retail Reports 06:33 PM EDT 09/20/2025 09/20 Orlando WC Hi, L…" at bounding box center [415, 198] width 830 height 397
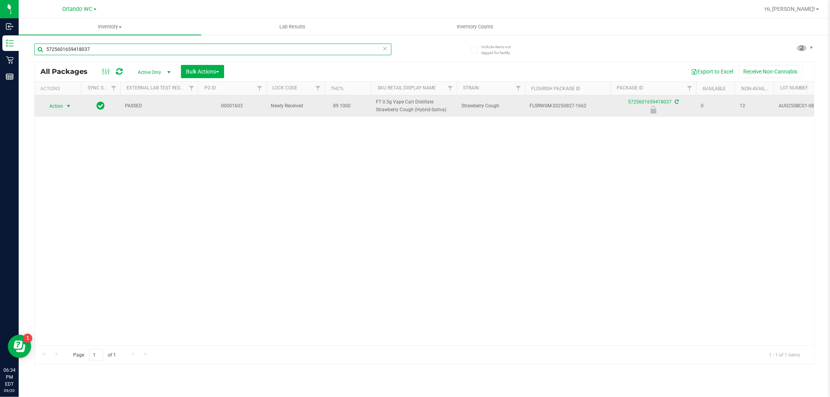
type input "5725601659418037"
click at [68, 106] on span "select" at bounding box center [68, 106] width 6 height 6
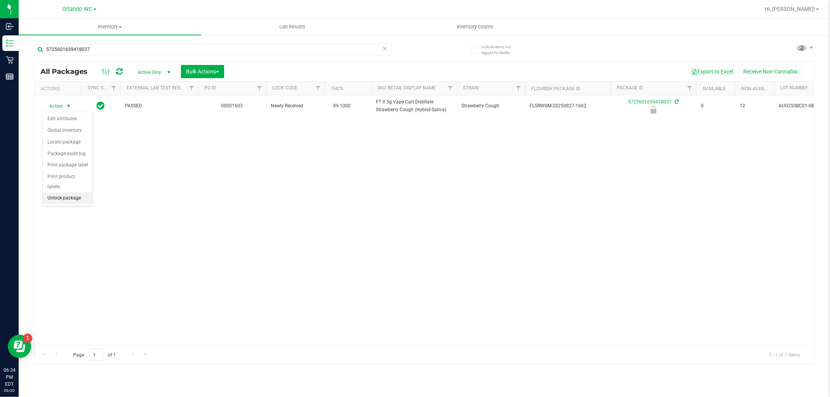
click at [75, 197] on li "Unlock package" at bounding box center [68, 199] width 50 height 12
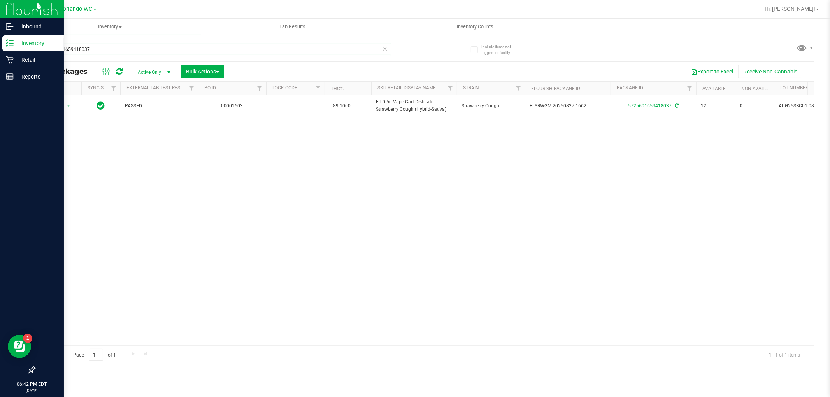
drag, startPoint x: 170, startPoint y: 49, endPoint x: 0, endPoint y: 44, distance: 170.2
click at [0, 49] on div "Inbound Inventory Retail Reports 06:42 PM EDT 09/20/2025 09/20 Orlando WC Hi, L…" at bounding box center [415, 198] width 830 height 397
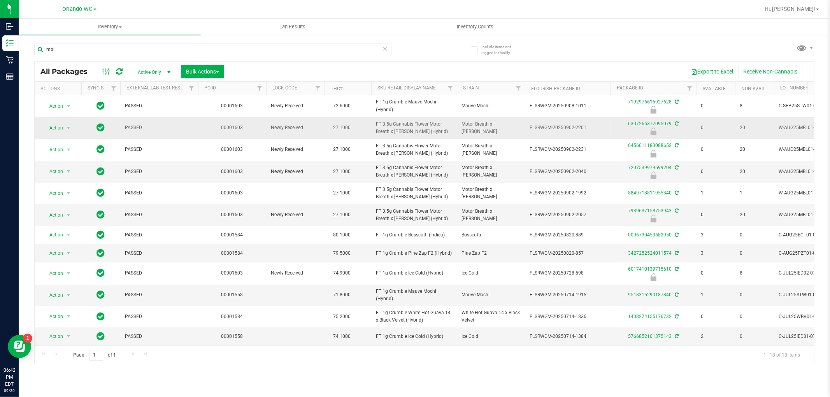
drag, startPoint x: 372, startPoint y: 123, endPoint x: 433, endPoint y: 137, distance: 62.2
click at [433, 137] on td "FT 3.5g Cannabis Flower Motor Breath x Mike Larry (Hybrid)" at bounding box center [414, 128] width 86 height 22
copy span "FT 3.5g Cannabis Flower Motor Breath x Mike Larry (Hybrid)"
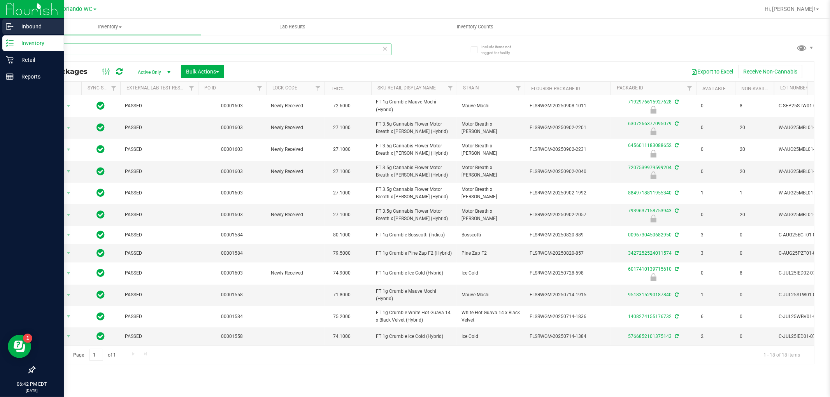
drag, startPoint x: 77, startPoint y: 45, endPoint x: 0, endPoint y: 33, distance: 77.5
click at [0, 33] on div "Inbound Inventory Retail Reports 06:42 PM EDT 09/20/2025 09/20 Orlando WC Hi, L…" at bounding box center [415, 198] width 830 height 397
paste input "FT 3.5g Cannabis Flower Motor Breath x Mike Larry (Hybrid)"
type input "FT 3.5g Cannabis Flower Motor Breath x Mike Larry (Hybrid)"
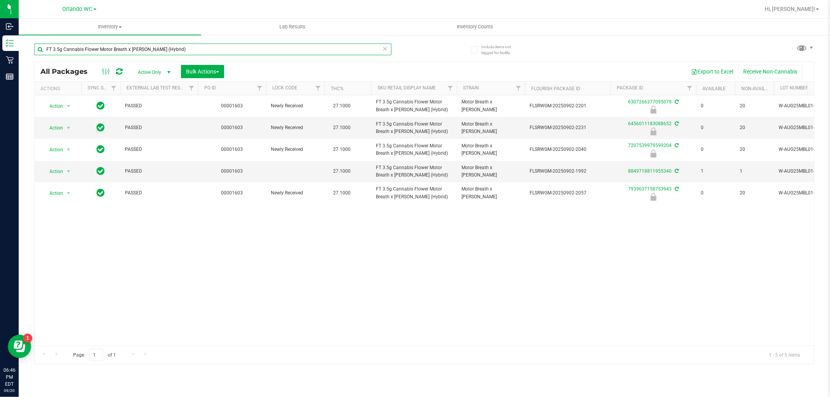
drag, startPoint x: 190, startPoint y: 49, endPoint x: 44, endPoint y: 16, distance: 149.3
click at [46, 16] on div "Orlando WC Hi, Lisa! Inventory All packages All inventory Waste log Create inve…" at bounding box center [424, 198] width 811 height 397
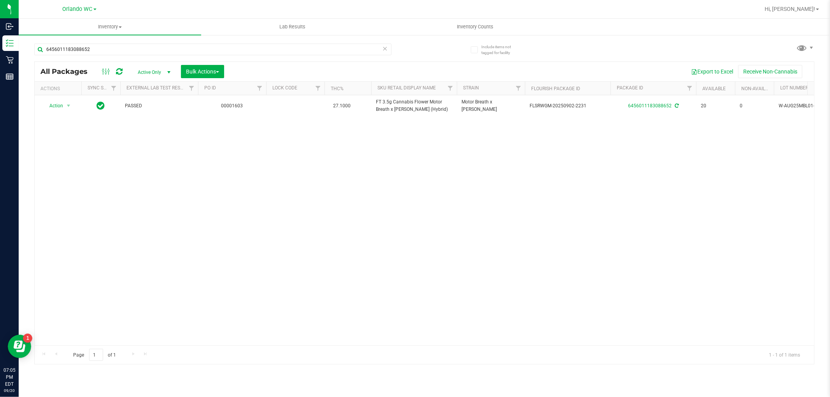
click at [328, 396] on div "Inventory All packages All inventory Waste log Create inventory Lab Results Inv…" at bounding box center [424, 208] width 811 height 379
click at [66, 379] on div "Inventory All packages All inventory Waste log Create inventory Lab Results Inv…" at bounding box center [424, 208] width 811 height 379
drag, startPoint x: 176, startPoint y: 47, endPoint x: 0, endPoint y: -15, distance: 186.4
click at [0, 0] on html "Inbound Inventory Retail Reports 07:29 PM EDT 09/20/2025 09/20 Orlando WC Hi, L…" at bounding box center [415, 198] width 830 height 397
type input "sbc"
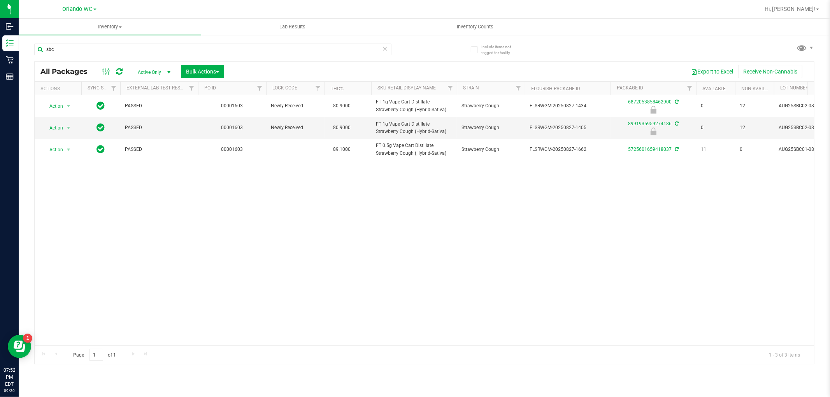
click at [162, 363] on div "Page 1 of 1 1 - 3 of 3 items" at bounding box center [424, 355] width 779 height 19
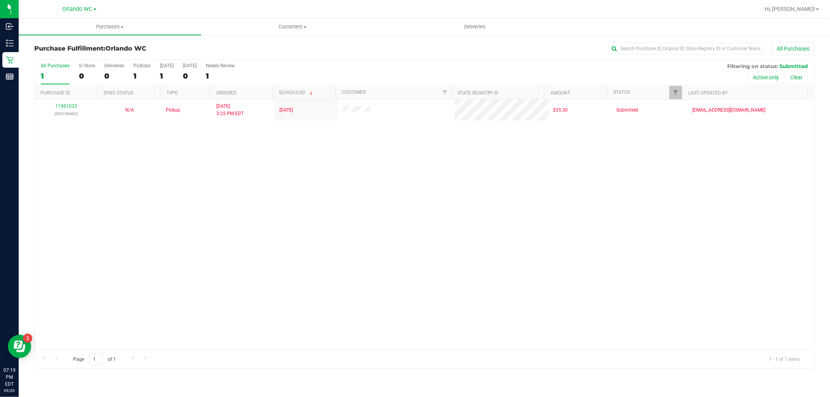
click at [107, 223] on div "11981033 (326159402) N/A Pickup 9/20/2025 3:25 PM EDT 9/20/2025 $35.30 Submitte…" at bounding box center [424, 225] width 779 height 250
